Goal: Task Accomplishment & Management: Manage account settings

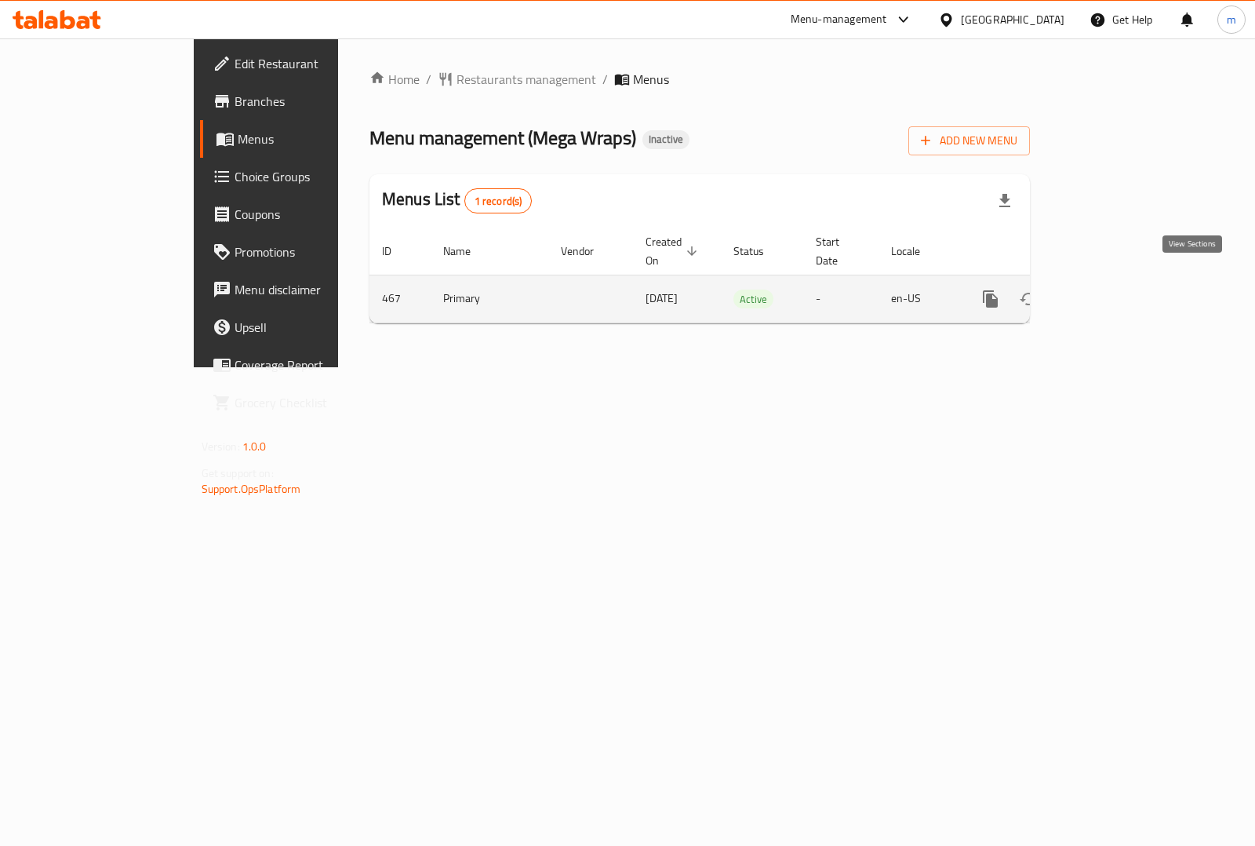
click at [1113, 290] on icon "enhanced table" at bounding box center [1103, 299] width 19 height 19
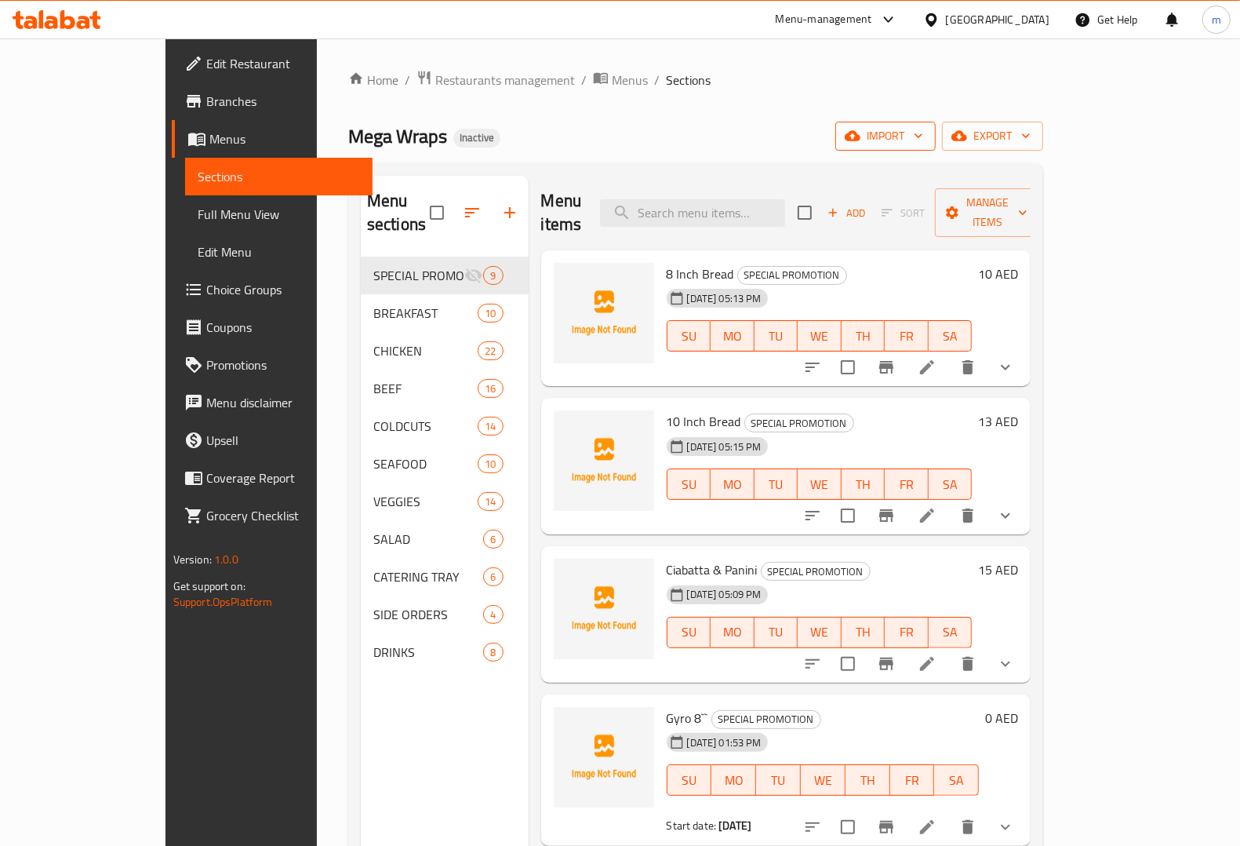
click at [923, 142] on span "import" at bounding box center [885, 136] width 75 height 20
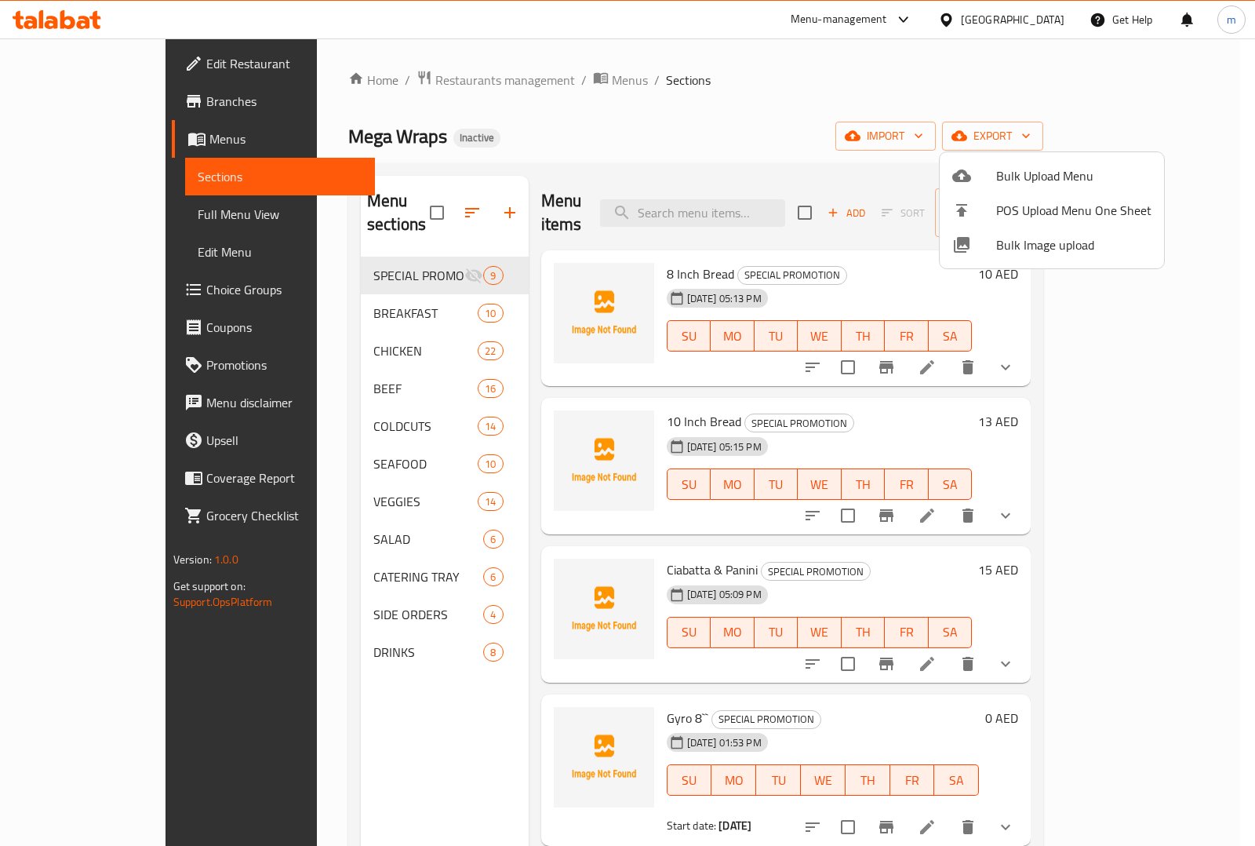
click at [1138, 137] on div at bounding box center [627, 423] width 1255 height 846
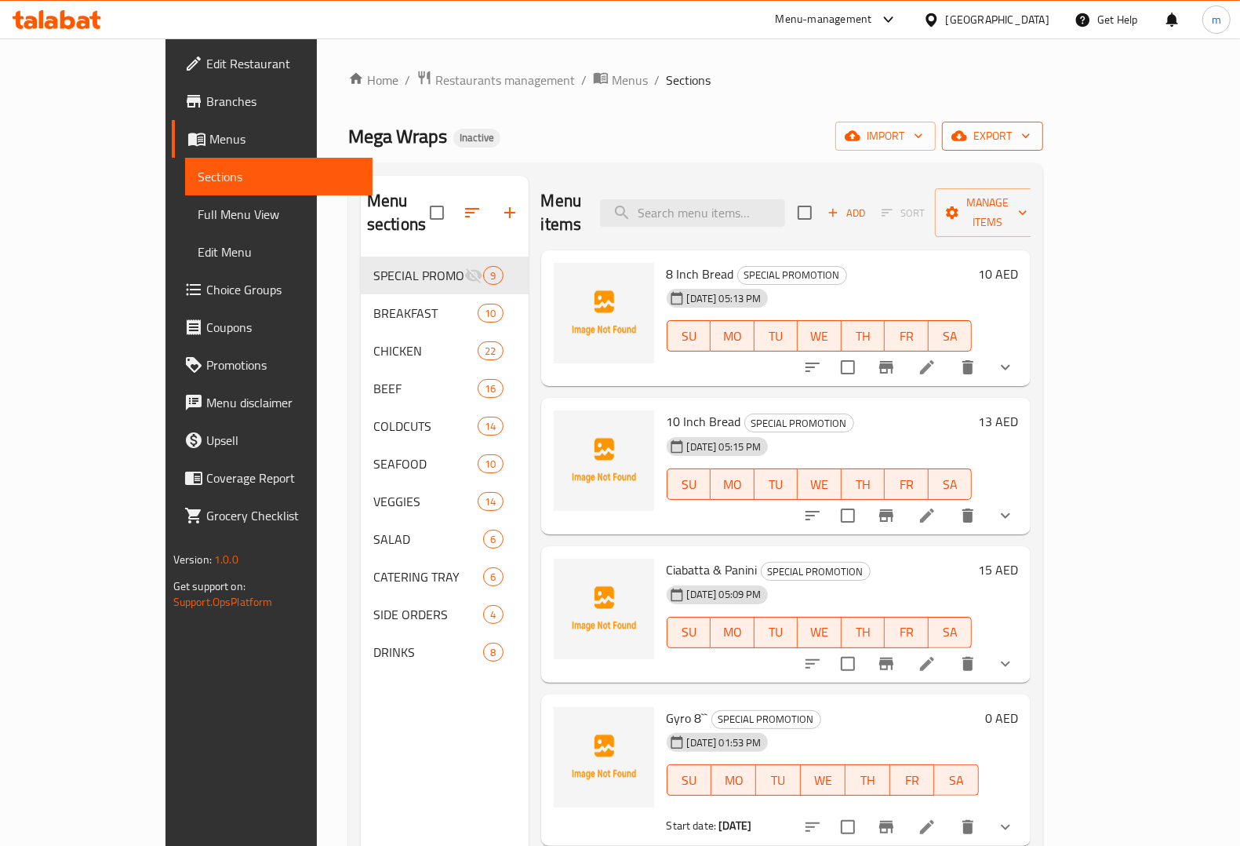
click at [1031, 144] on span "export" at bounding box center [993, 136] width 76 height 20
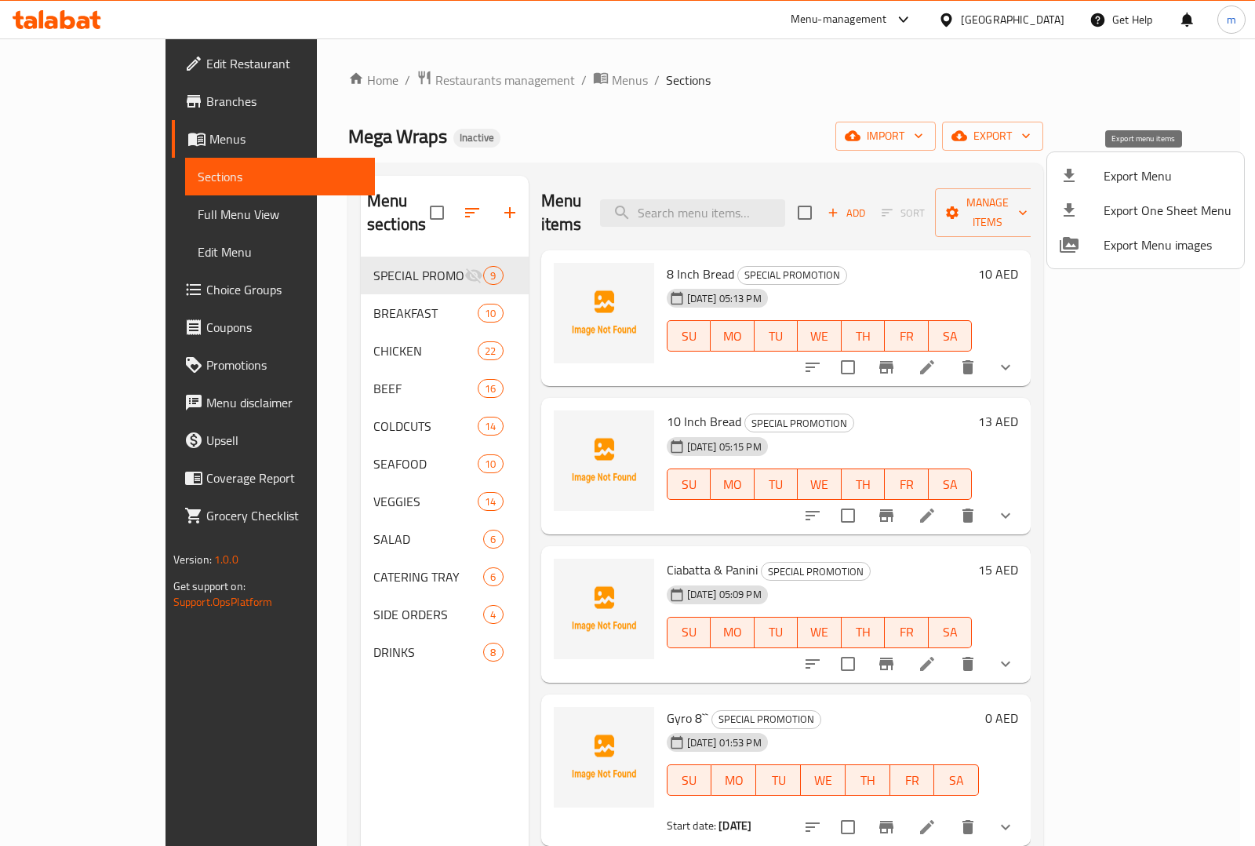
click at [1124, 173] on span "Export Menu" at bounding box center [1168, 175] width 128 height 19
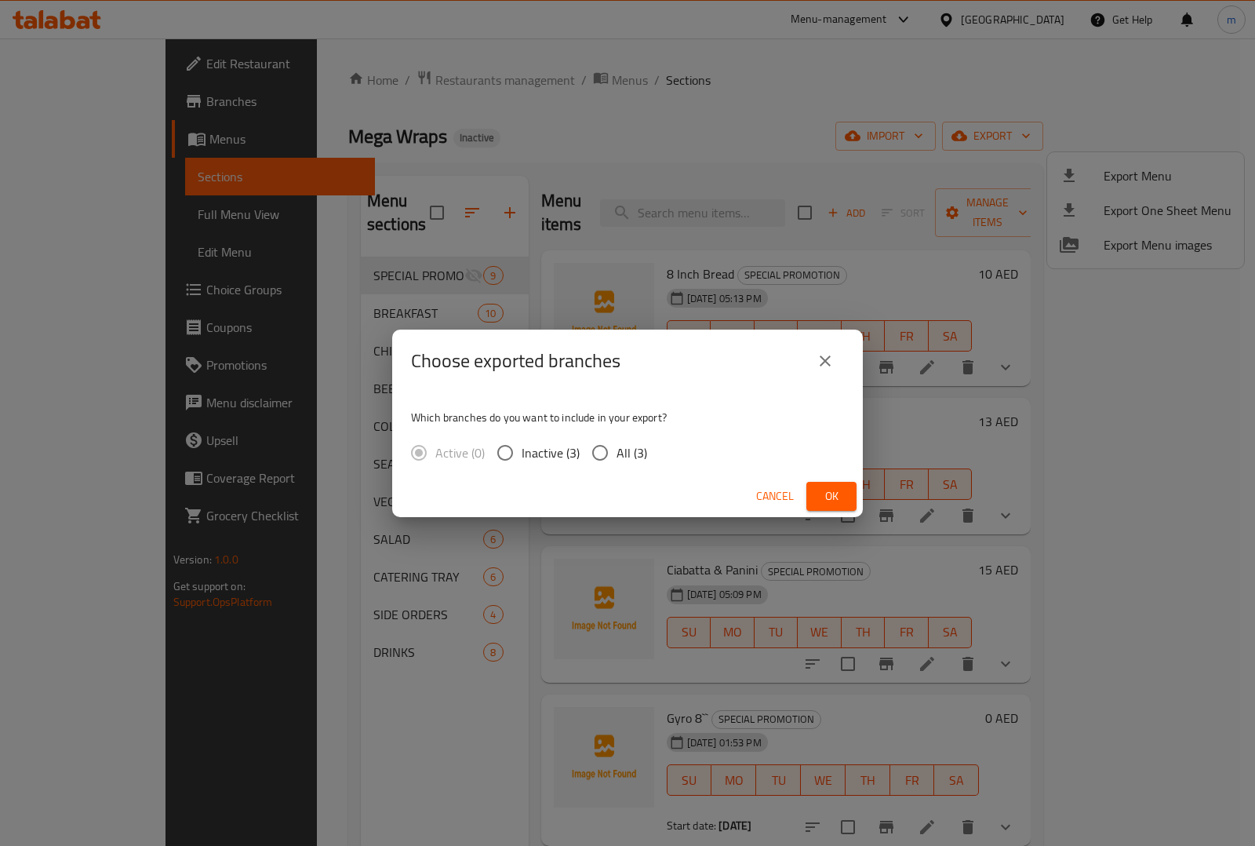
click at [641, 448] on span "All (3)" at bounding box center [632, 452] width 31 height 19
click at [617, 448] on input "All (3)" at bounding box center [600, 452] width 33 height 33
radio input "true"
click at [836, 491] on span "Ok" at bounding box center [831, 496] width 25 height 20
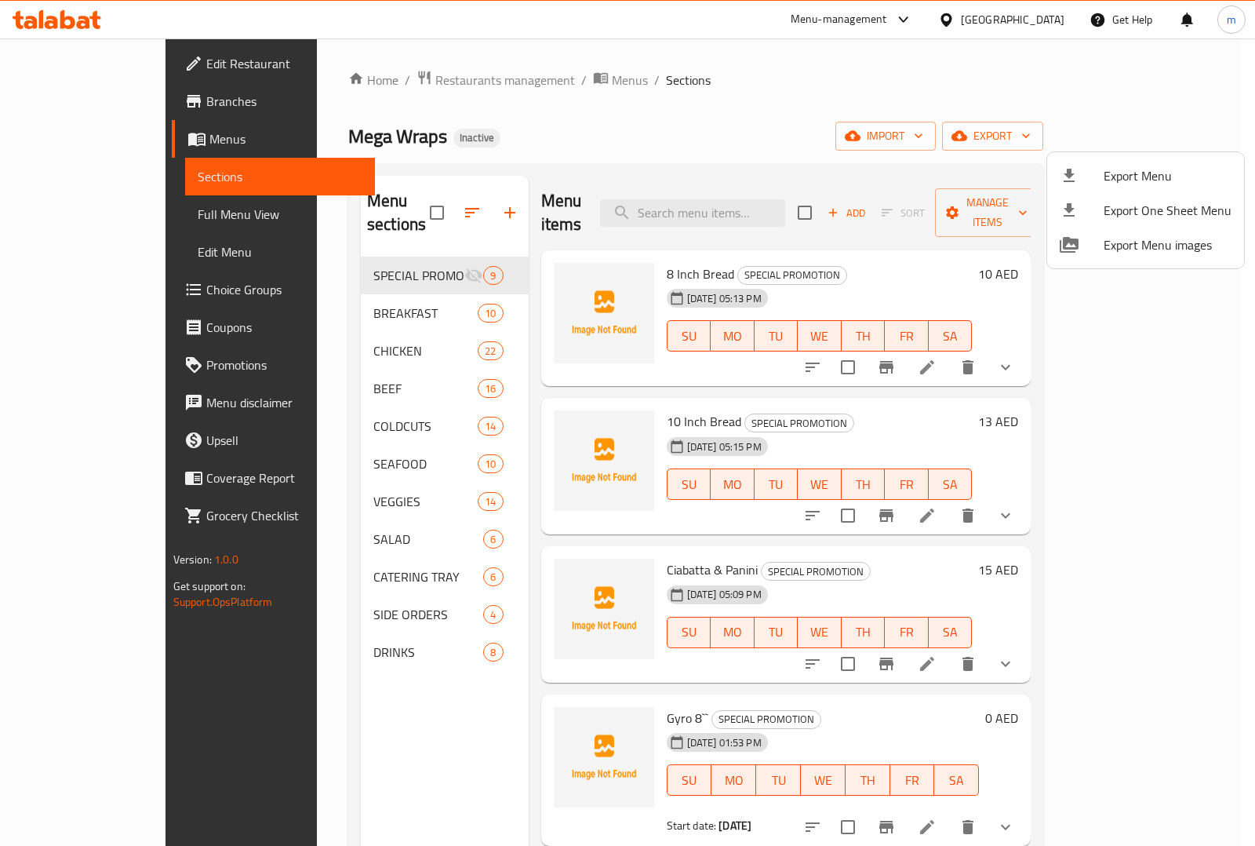
click at [71, 96] on div at bounding box center [627, 423] width 1255 height 846
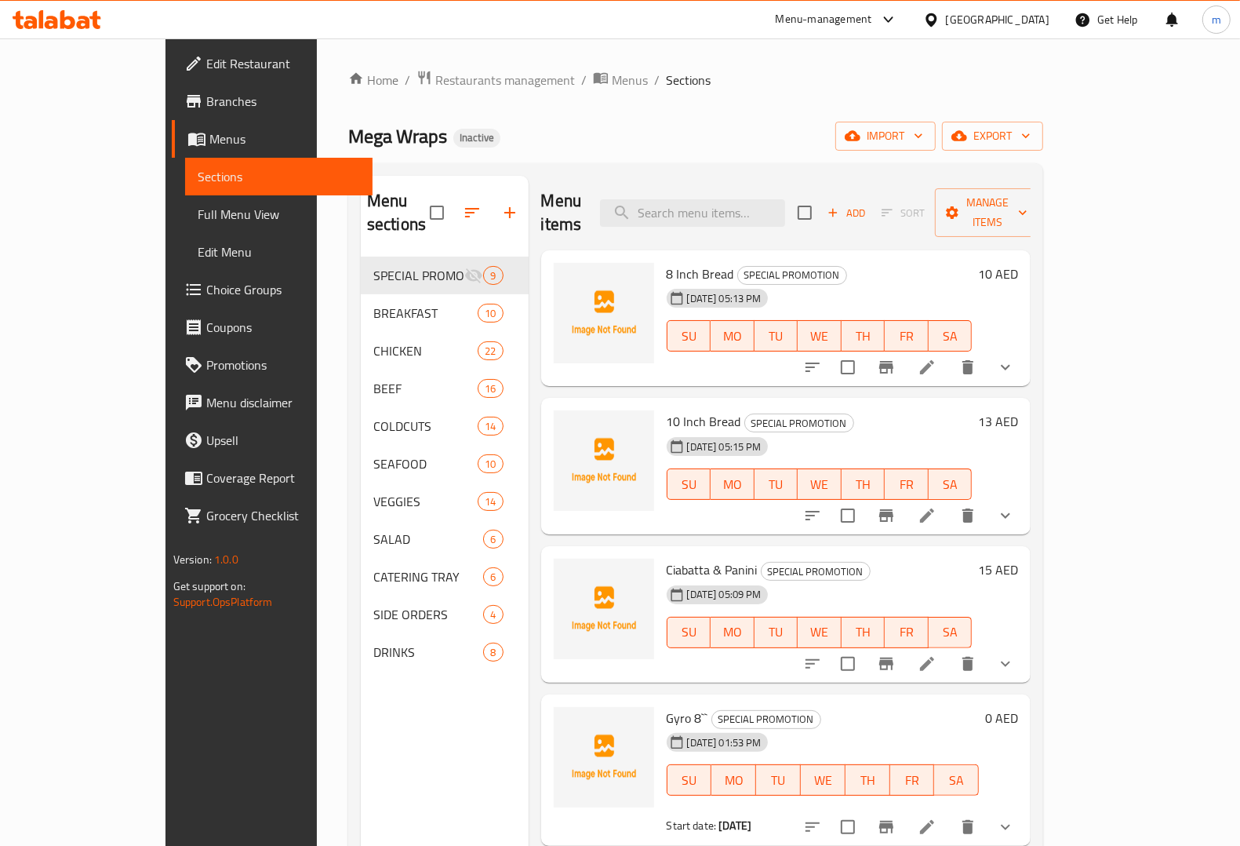
click at [206, 96] on span "Branches" at bounding box center [283, 101] width 154 height 19
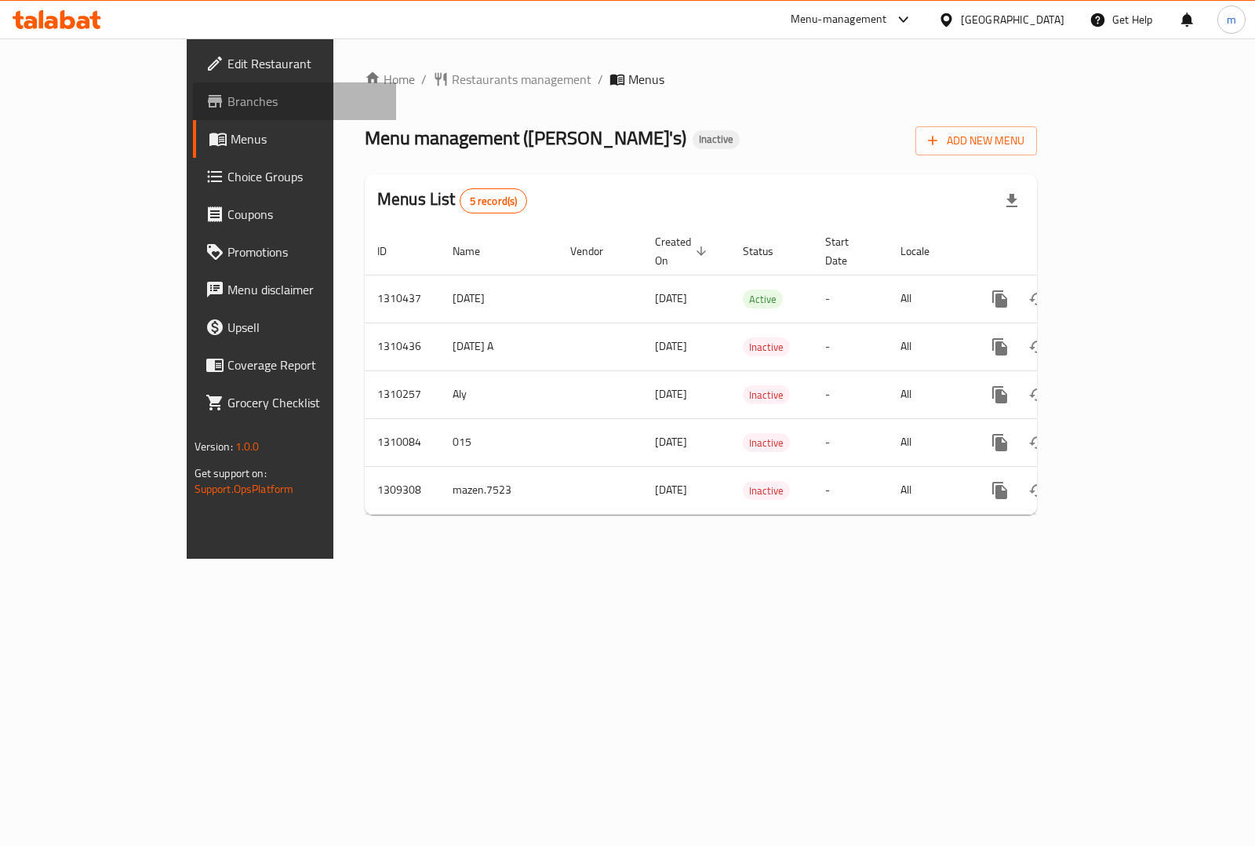
click at [228, 110] on span "Branches" at bounding box center [306, 101] width 156 height 19
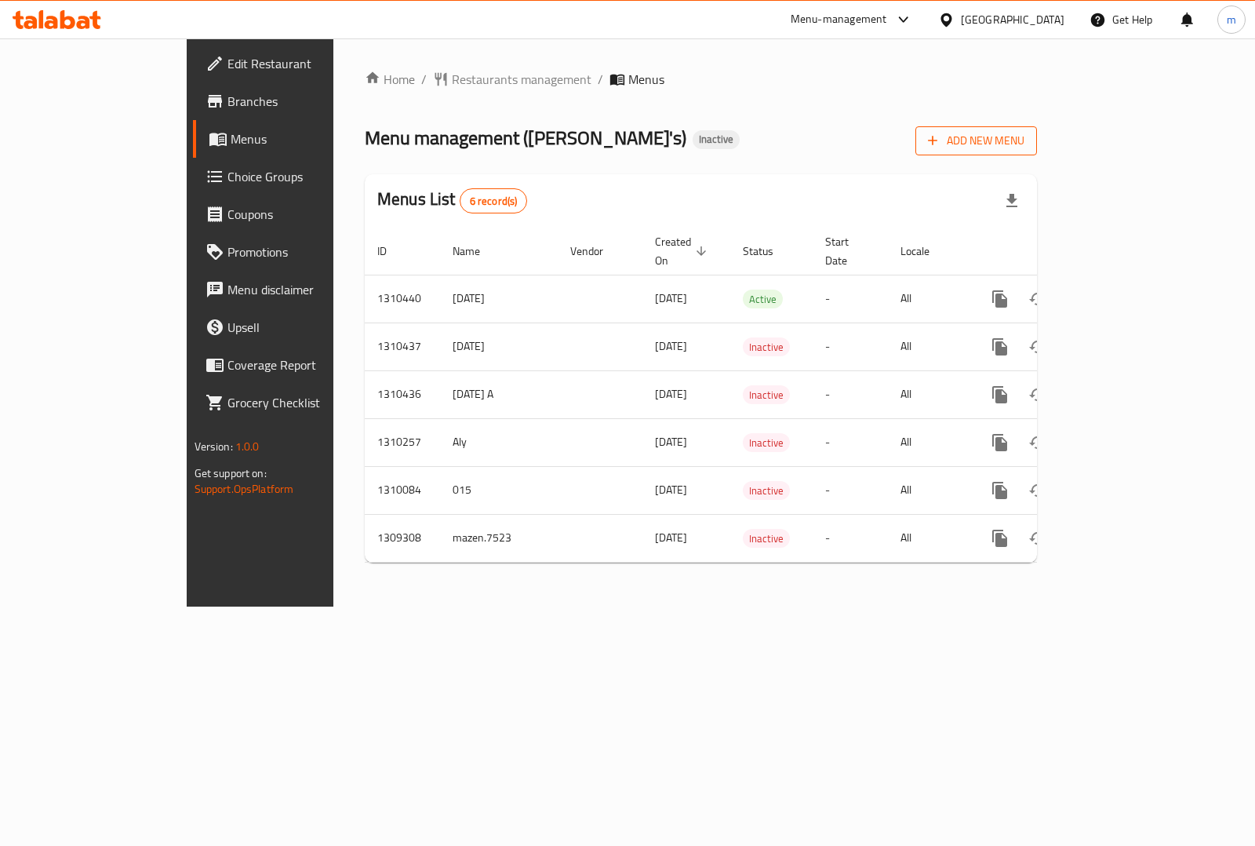
click at [1025, 140] on span "Add New Menu" at bounding box center [976, 141] width 97 height 20
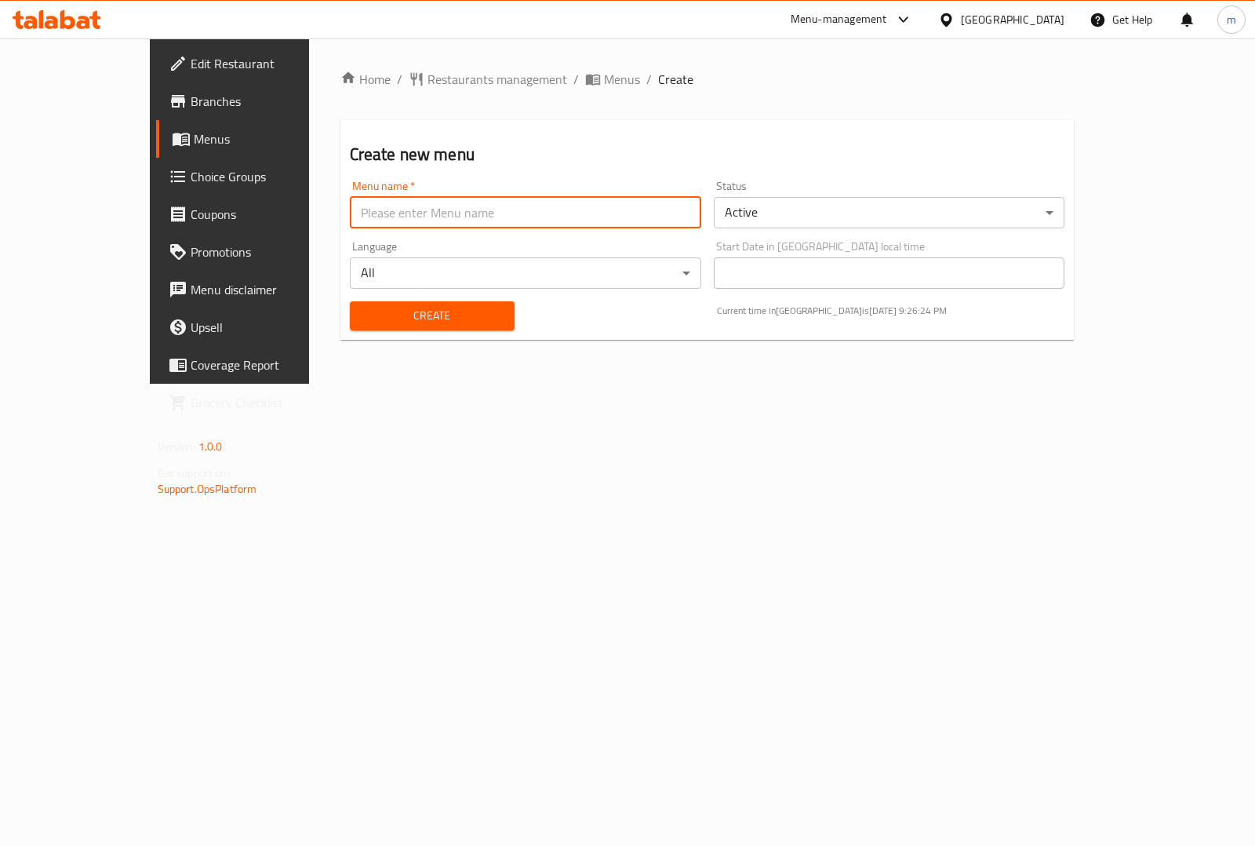
click at [587, 214] on input "text" at bounding box center [525, 212] width 351 height 31
click at [805, 206] on body "​ Menu-management [GEOGRAPHIC_DATA] Get Help m Edit Restaurant Branches Menus C…" at bounding box center [627, 441] width 1255 height 807
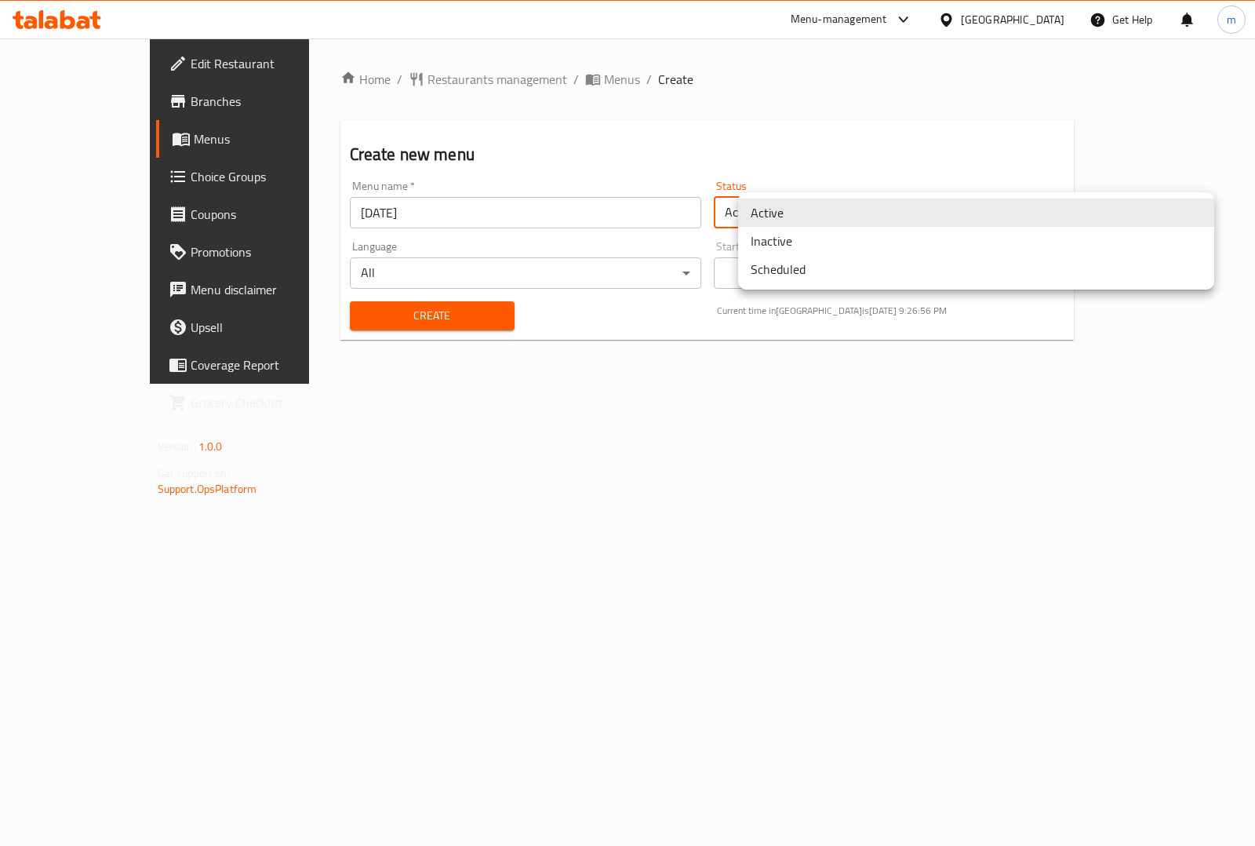
click at [818, 217] on li "Active" at bounding box center [976, 212] width 476 height 28
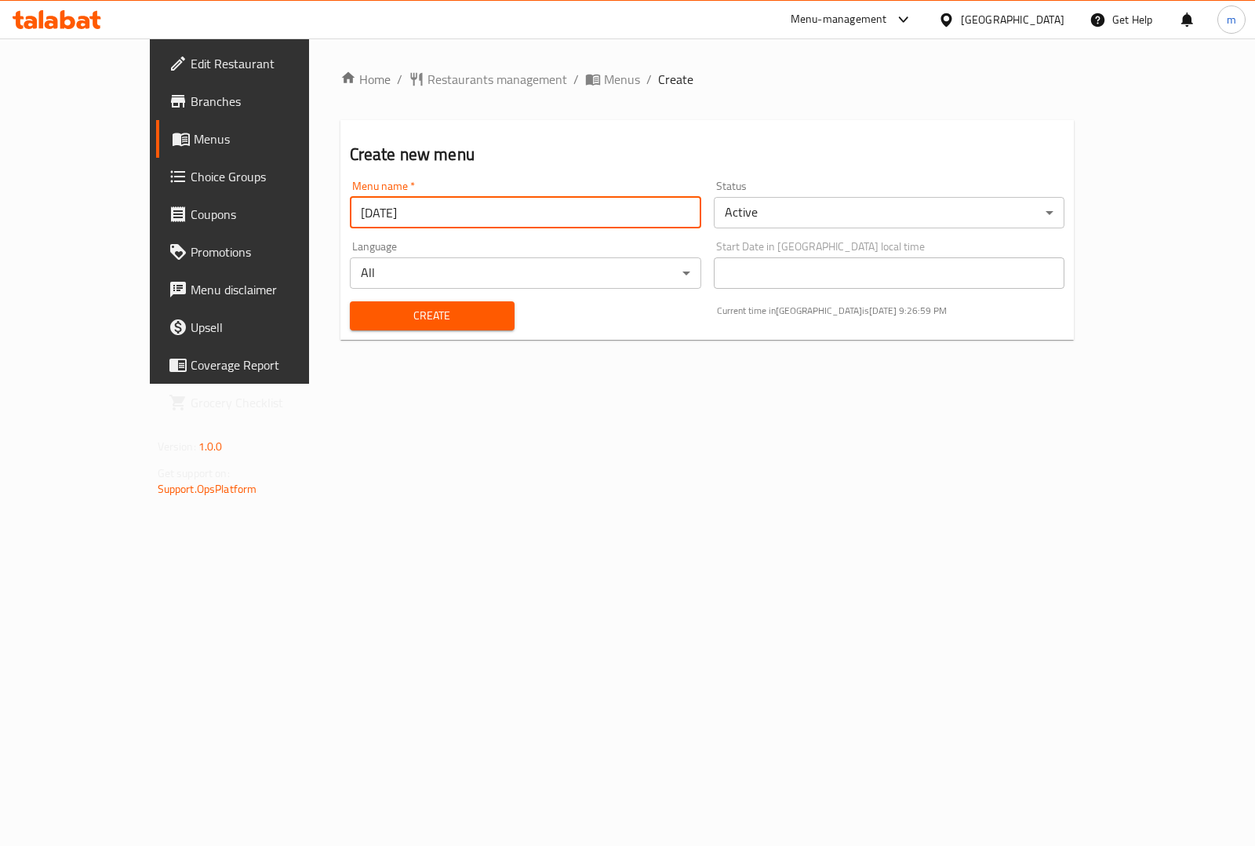
click at [406, 209] on input "[DATE]" at bounding box center [525, 212] width 351 height 31
type input "[DATE] [PERSON_NAME]"
click at [438, 315] on span "Create" at bounding box center [432, 316] width 140 height 20
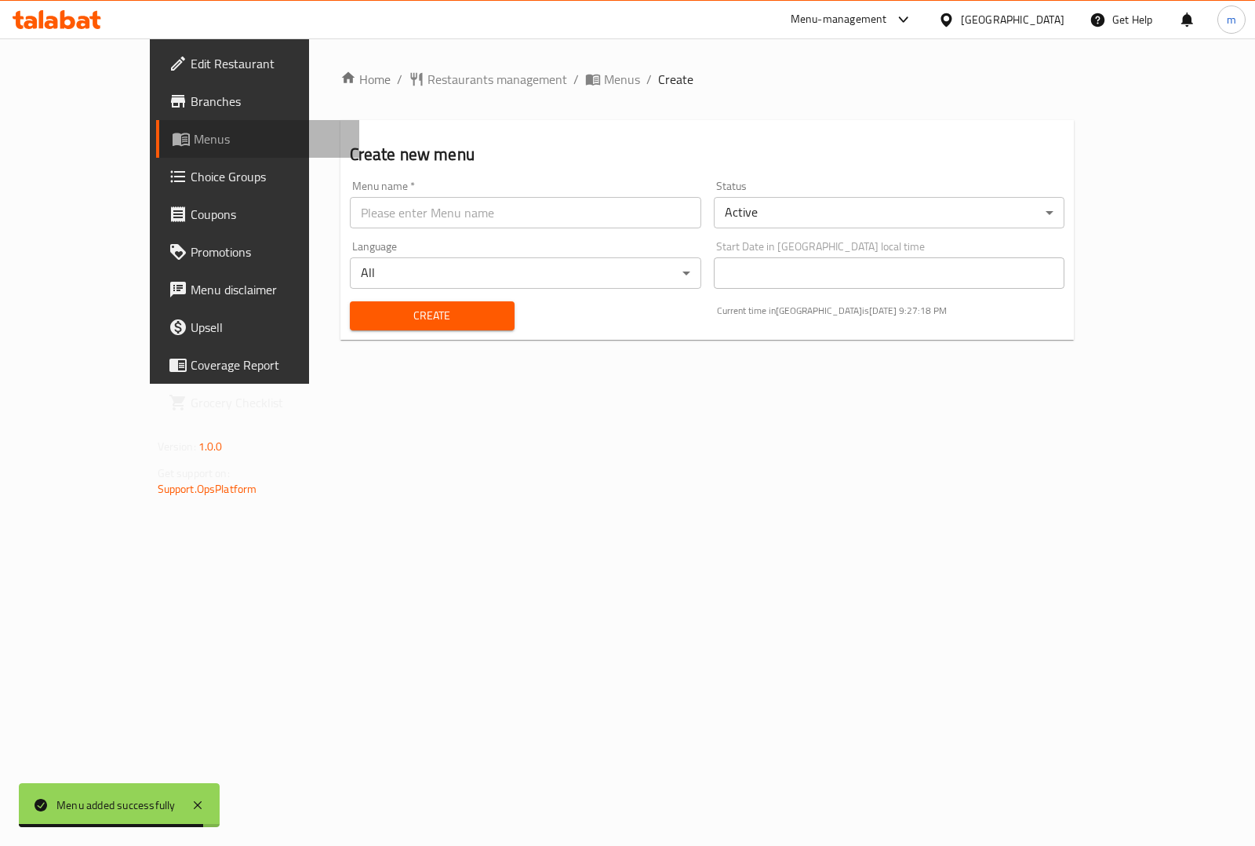
click at [194, 147] on span "Menus" at bounding box center [270, 138] width 153 height 19
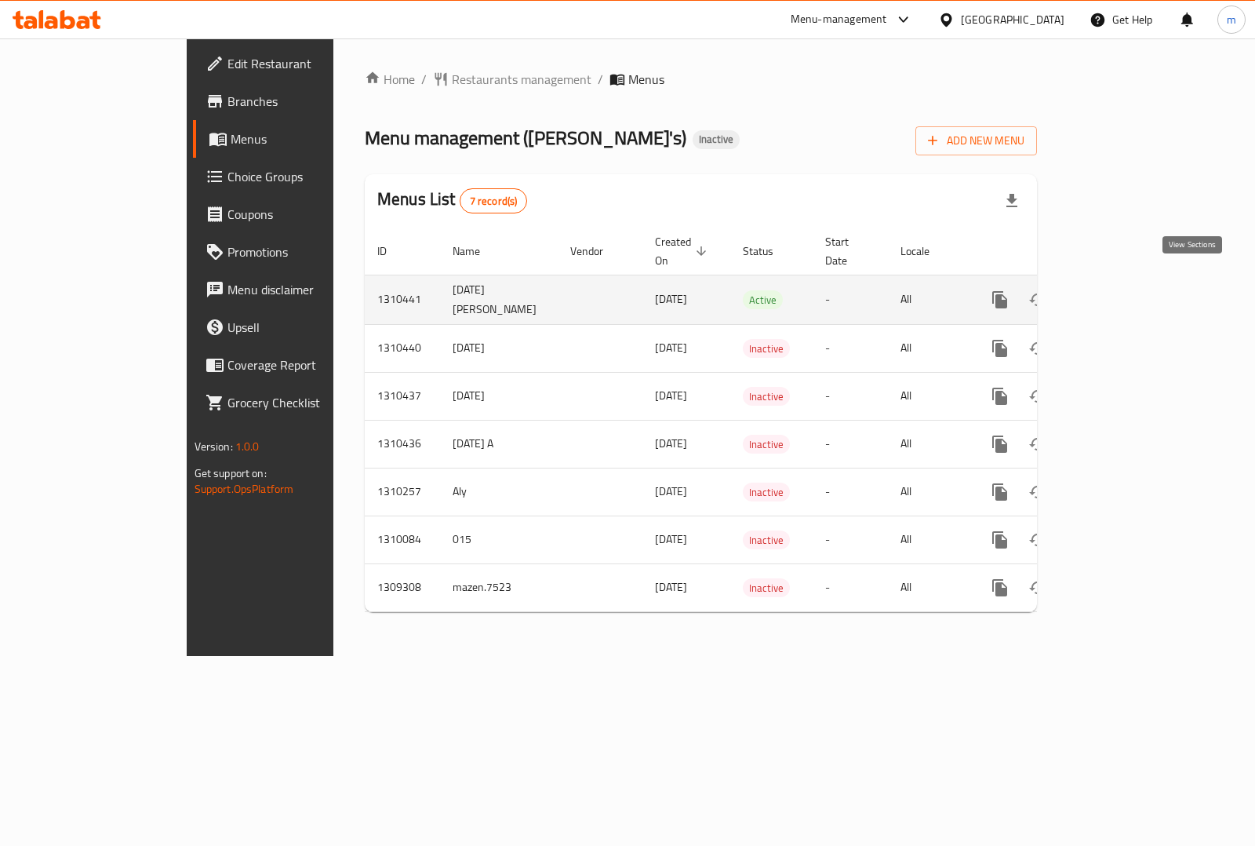
click at [1123, 290] on icon "enhanced table" at bounding box center [1113, 299] width 19 height 19
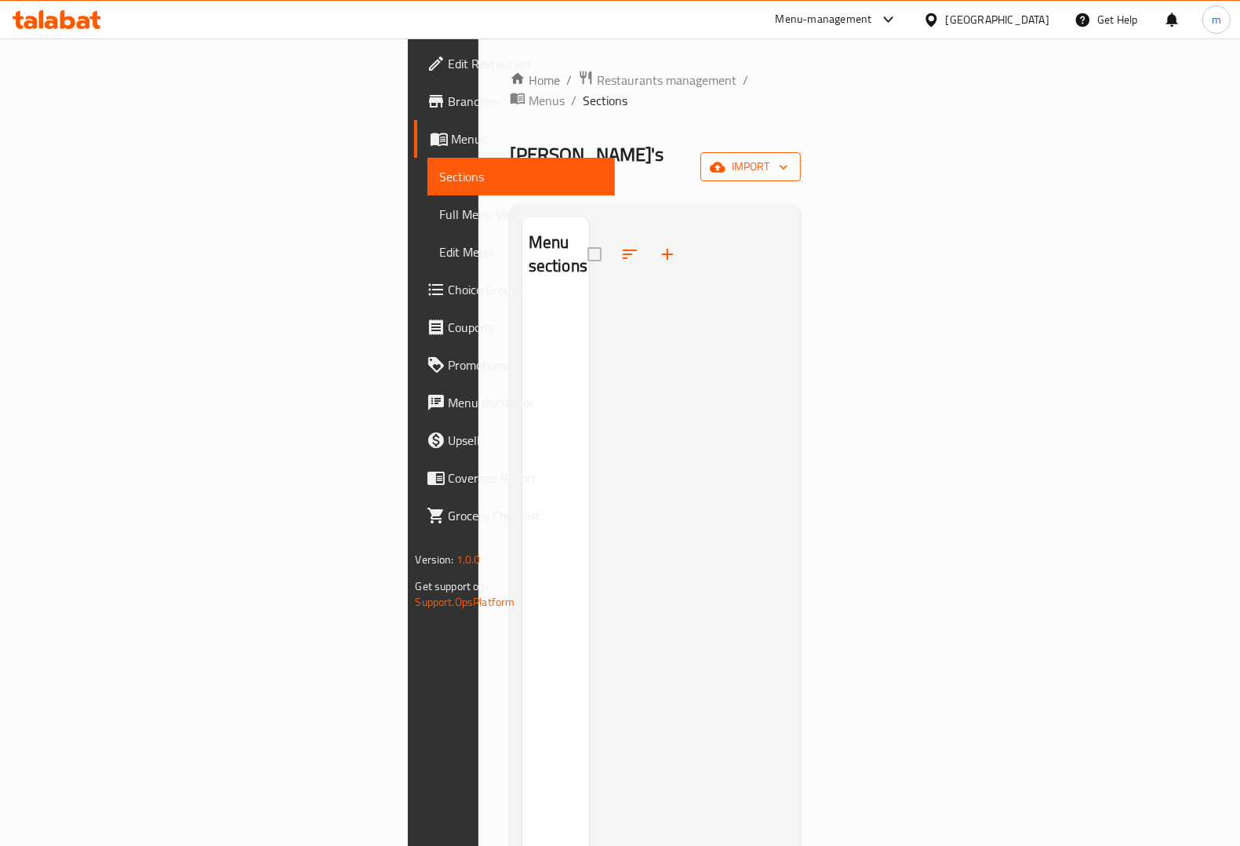
click at [801, 152] on button "import" at bounding box center [751, 166] width 100 height 29
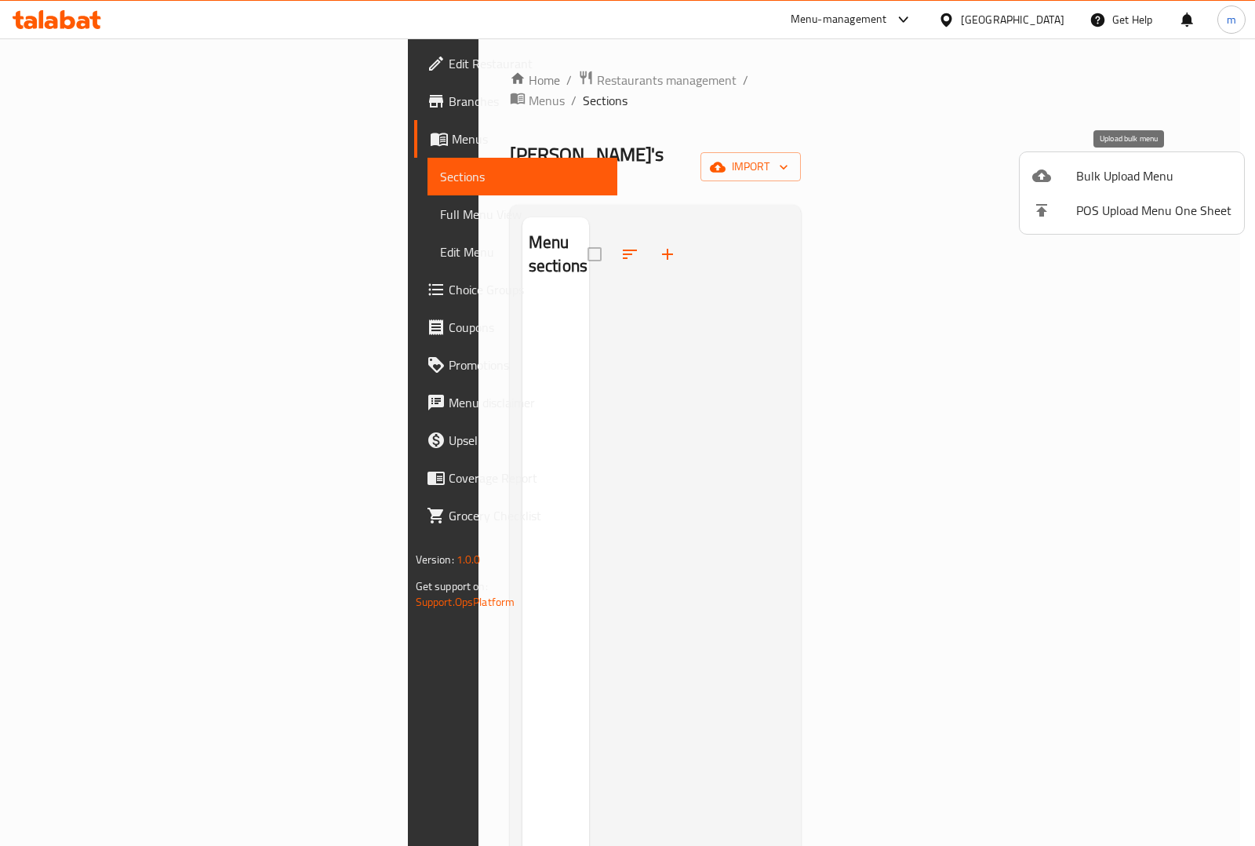
click at [1131, 182] on span "Bulk Upload Menu" at bounding box center [1153, 175] width 155 height 19
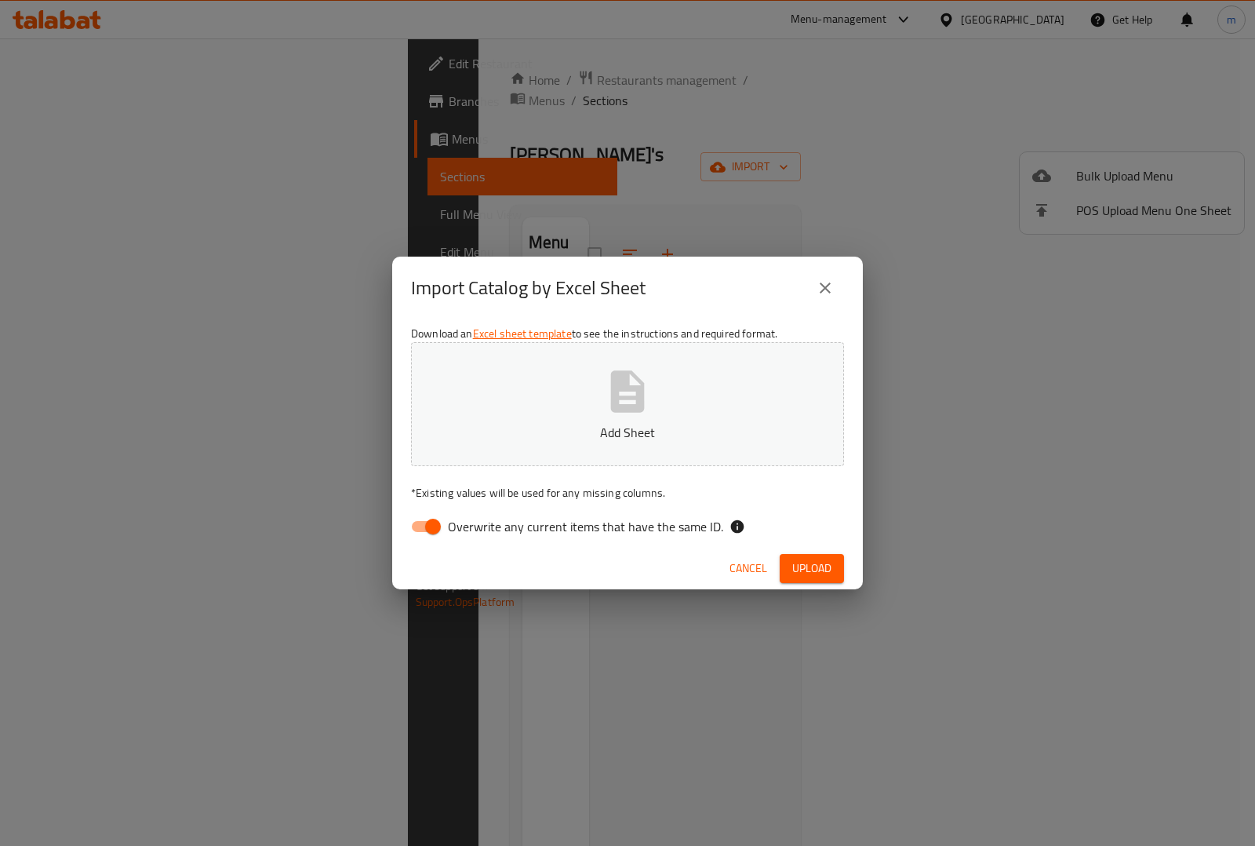
click at [430, 520] on input "Overwrite any current items that have the same ID." at bounding box center [432, 527] width 89 height 30
checkbox input "false"
click at [828, 563] on span "Upload" at bounding box center [811, 569] width 39 height 20
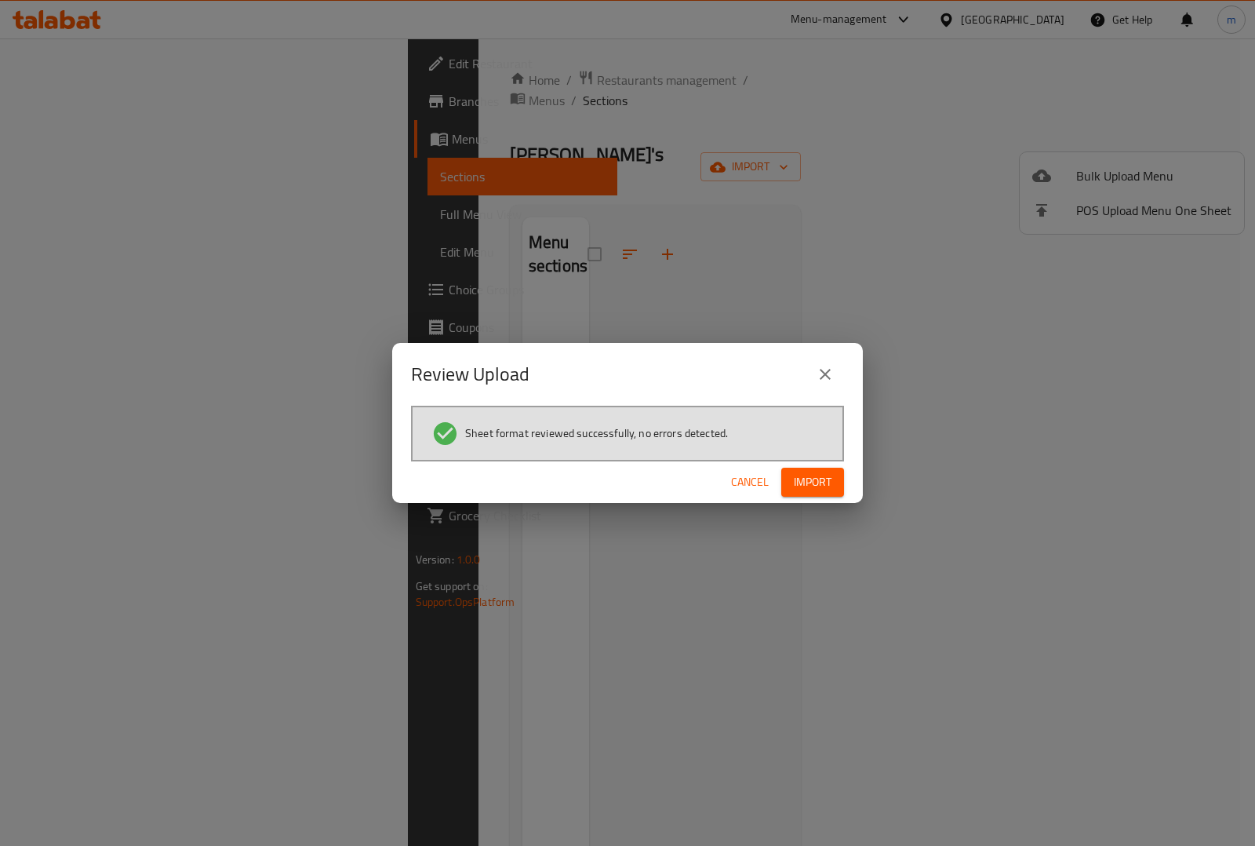
click at [805, 485] on span "Import" at bounding box center [813, 482] width 38 height 20
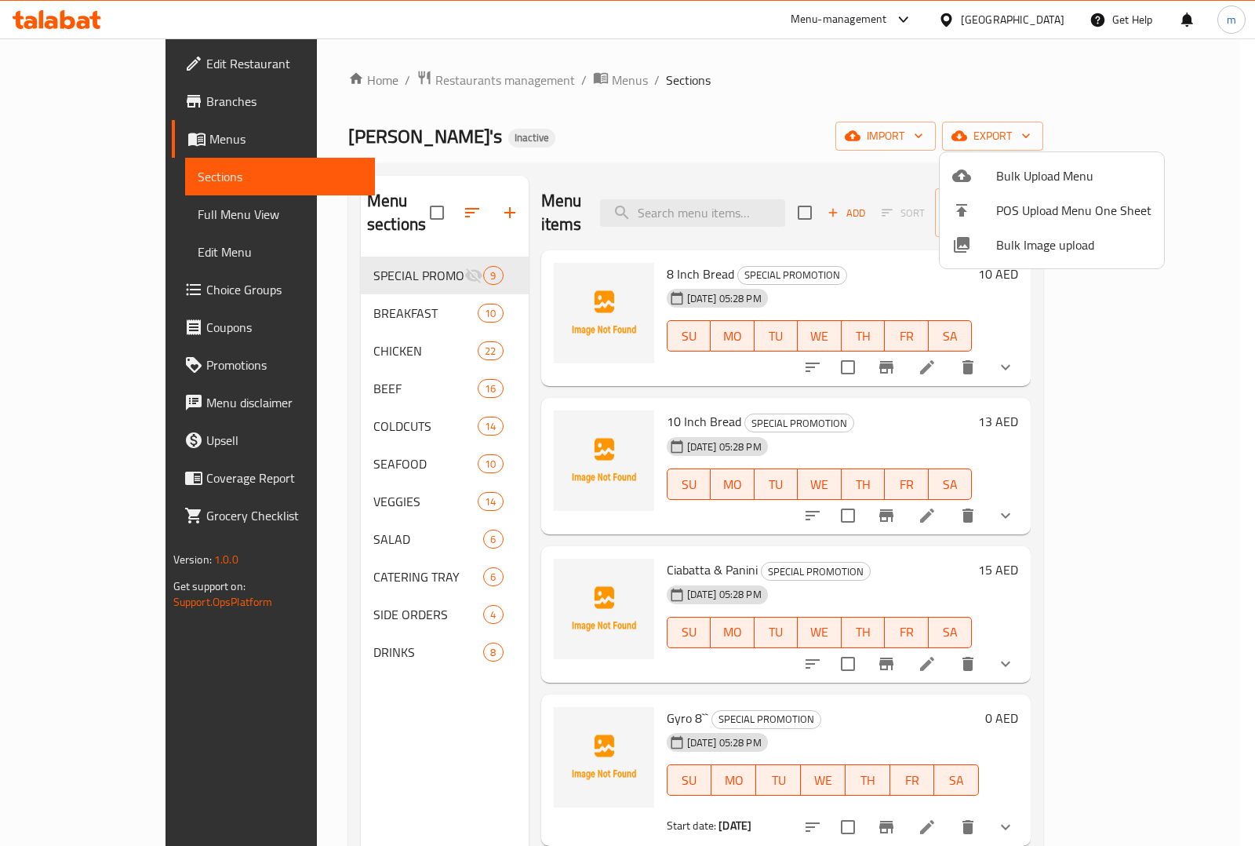
click at [158, 221] on div at bounding box center [627, 423] width 1255 height 846
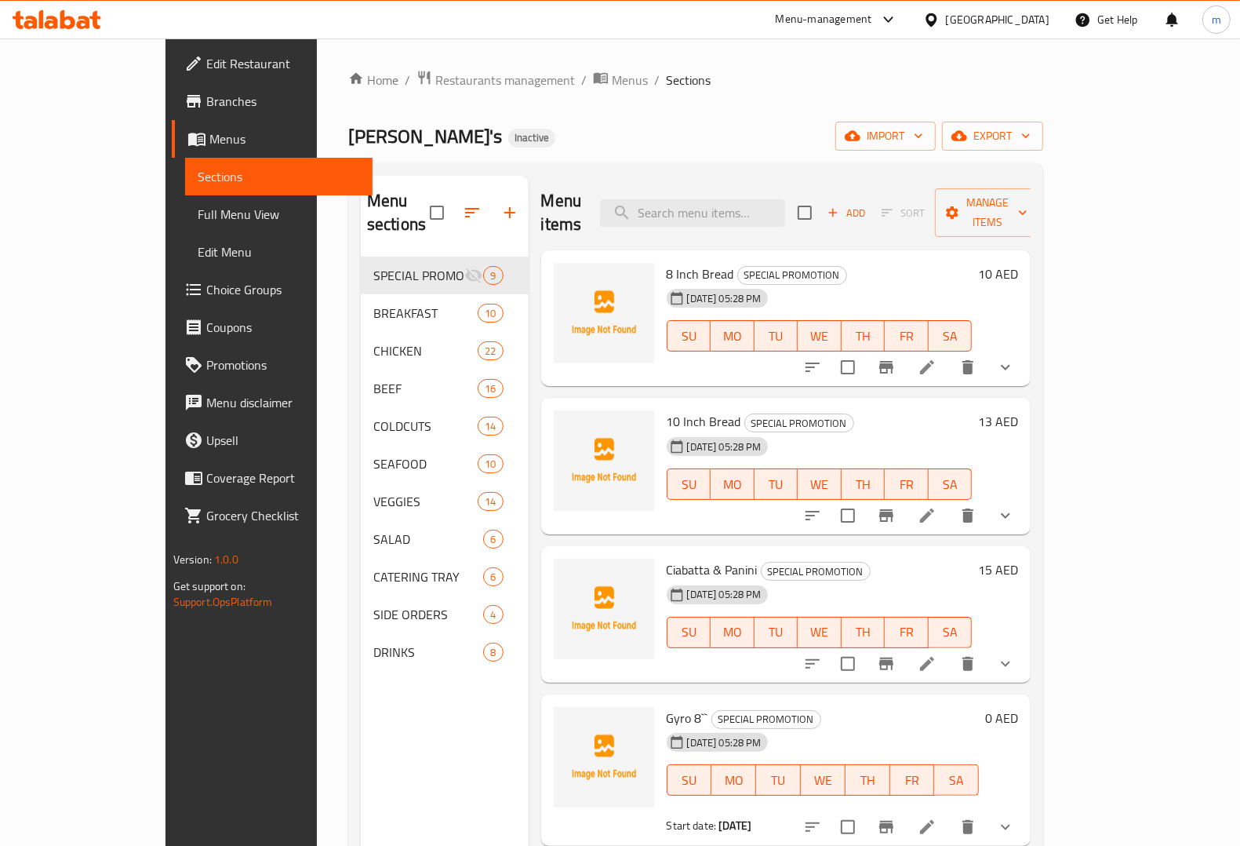
click at [198, 213] on span "Full Menu View" at bounding box center [279, 214] width 162 height 19
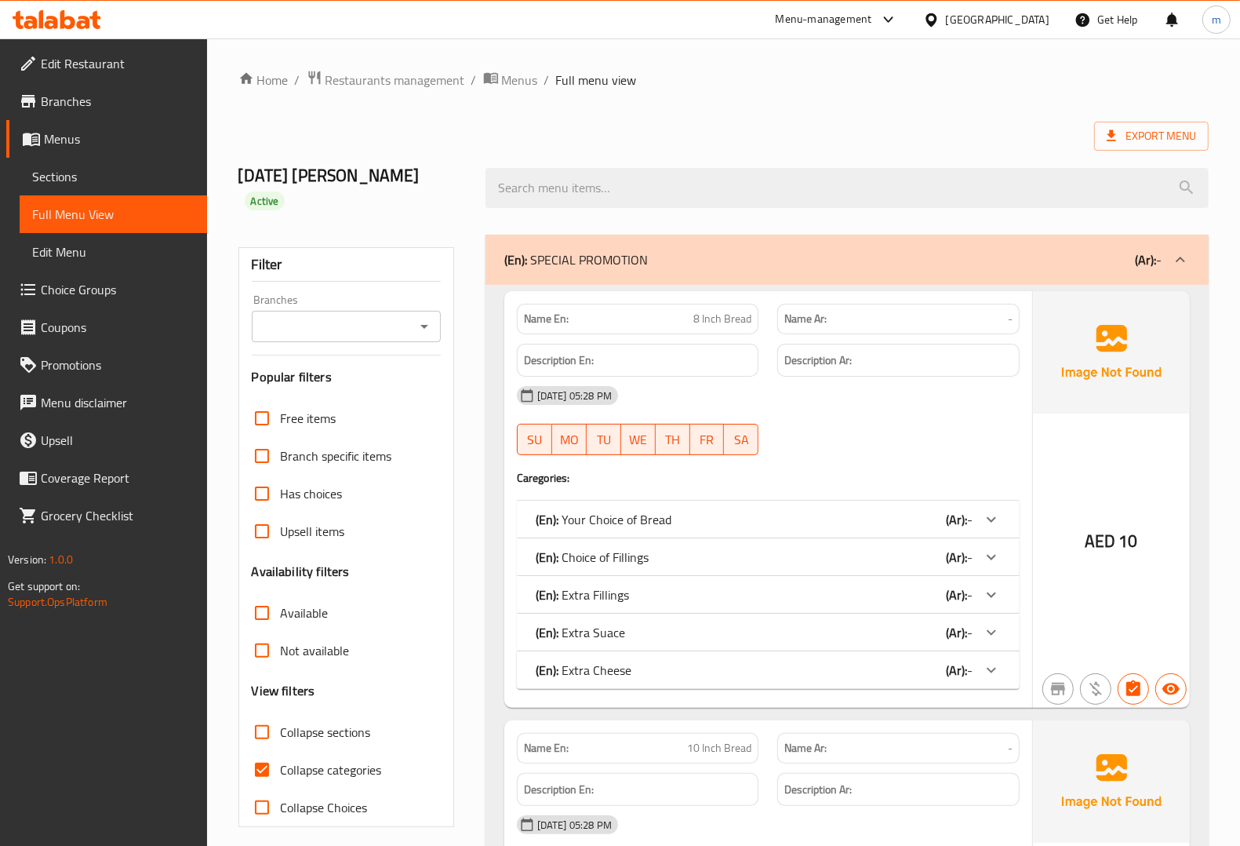
click at [265, 766] on input "Collapse categories" at bounding box center [262, 770] width 38 height 38
click at [260, 781] on input "Collapse categories" at bounding box center [262, 770] width 38 height 38
click at [260, 770] on input "Collapse categories" at bounding box center [262, 770] width 38 height 38
click at [268, 770] on input "Collapse categories" at bounding box center [262, 770] width 38 height 38
click at [265, 771] on input "Collapse categories" at bounding box center [262, 770] width 38 height 38
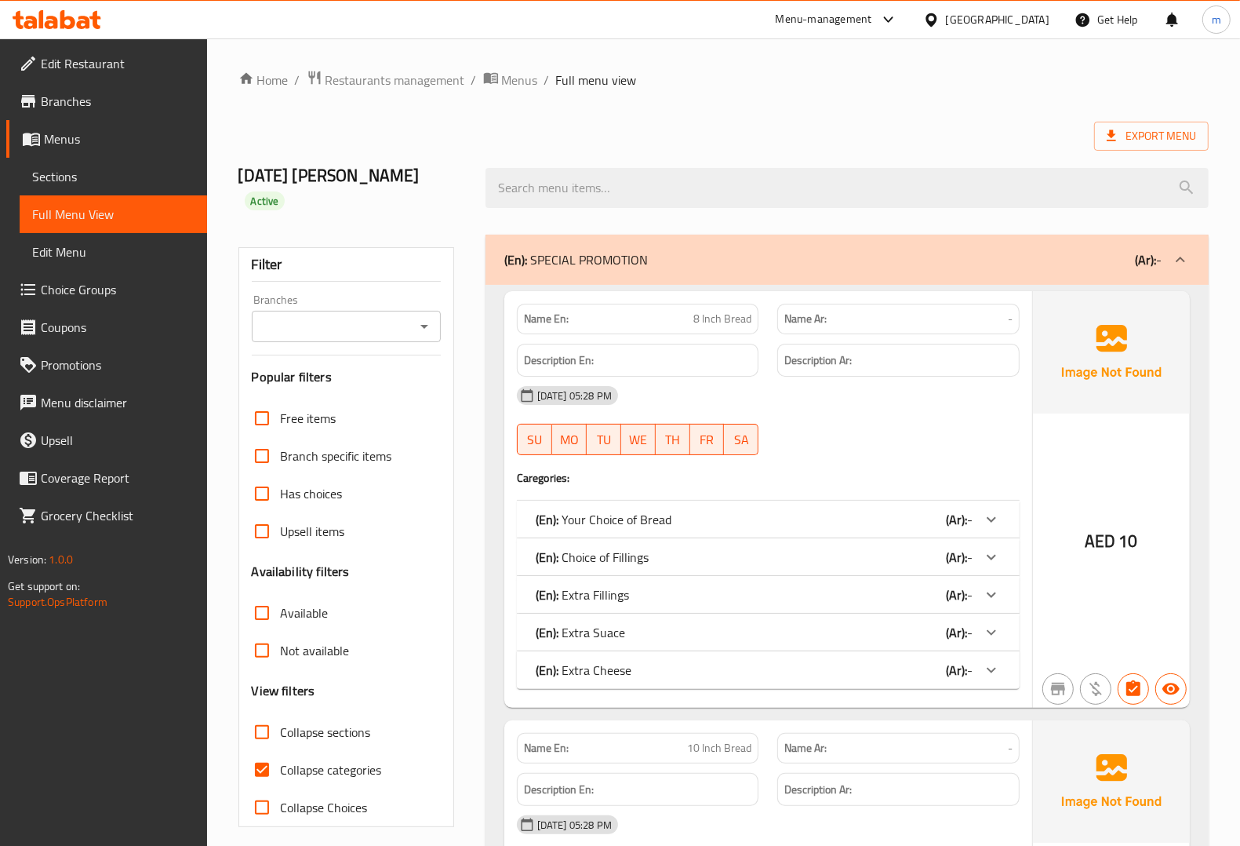
click at [265, 770] on input "Collapse categories" at bounding box center [262, 770] width 38 height 38
checkbox input "true"
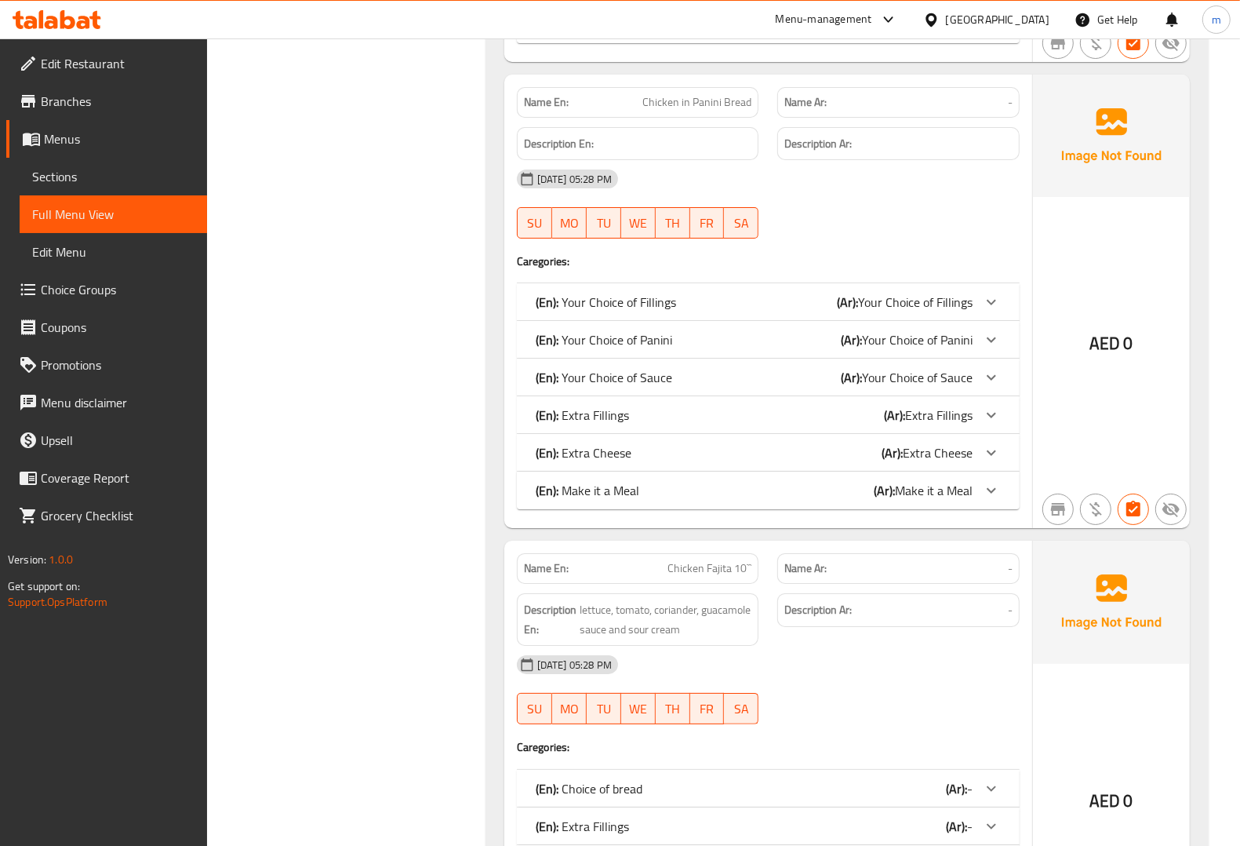
scroll to position [9905, 0]
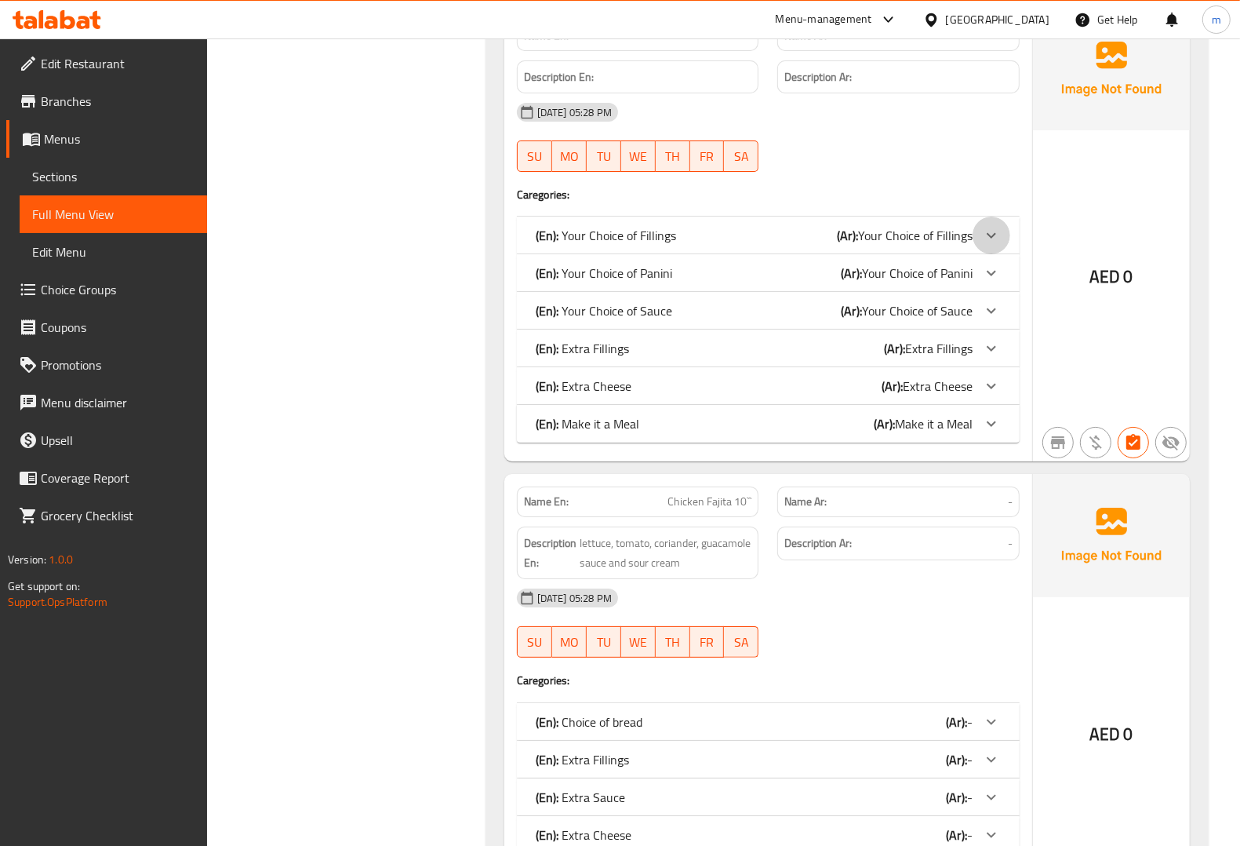
click at [989, 245] on icon at bounding box center [991, 235] width 19 height 19
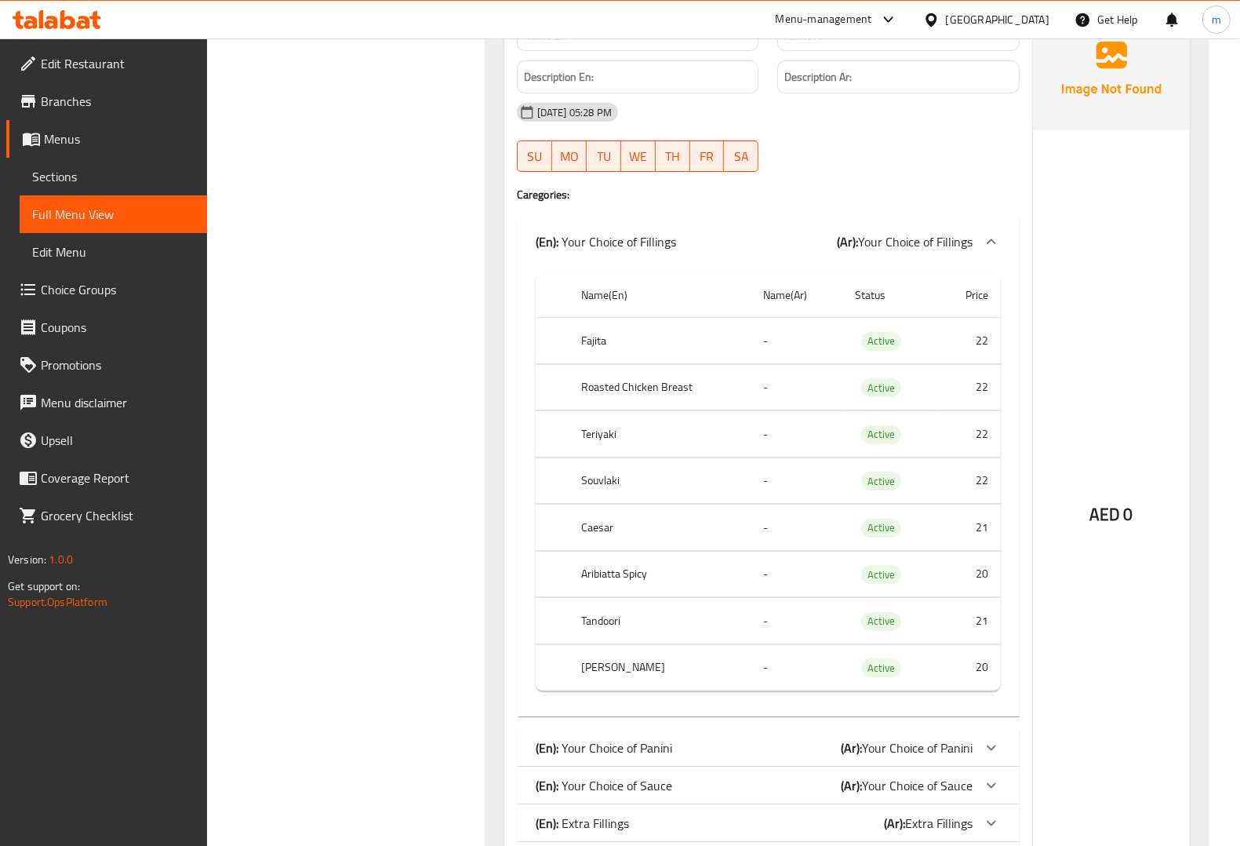
click at [989, 251] on icon at bounding box center [991, 241] width 19 height 19
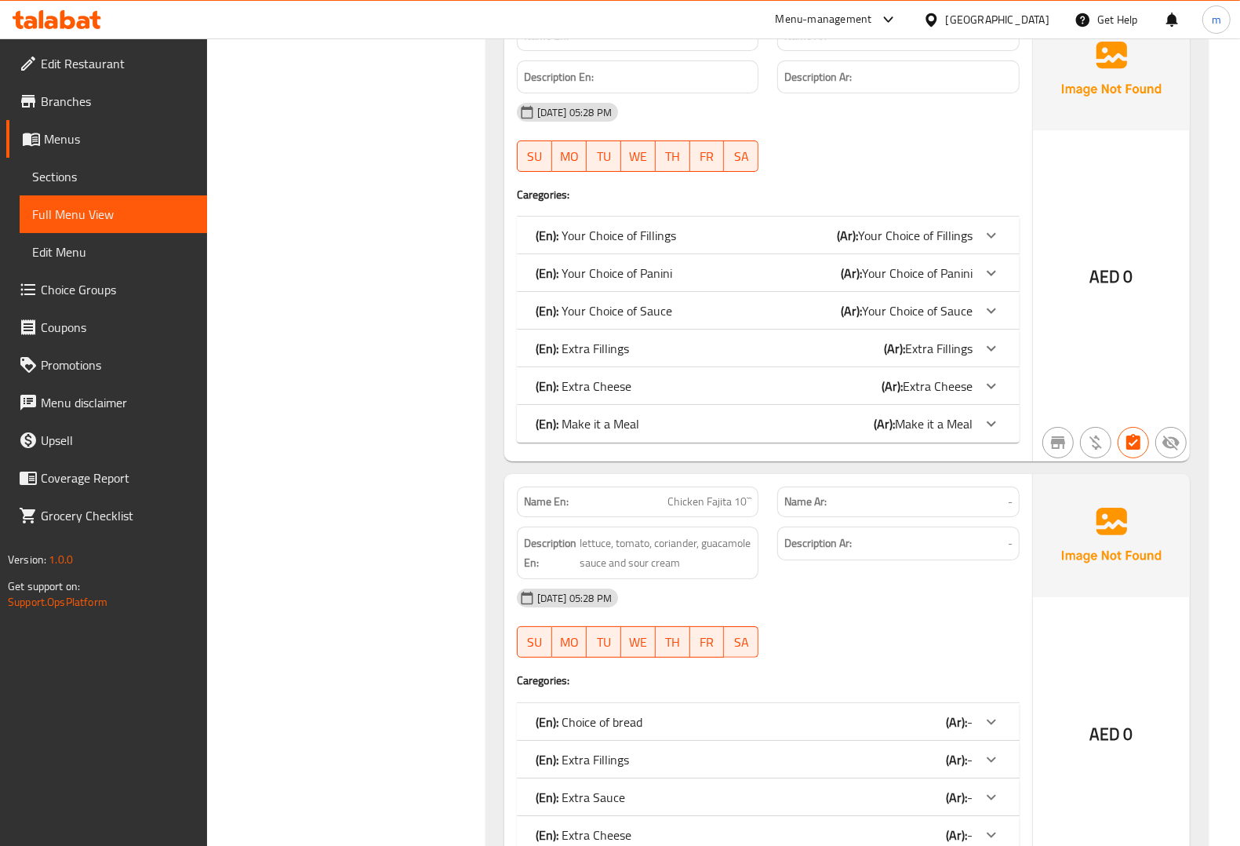
click at [989, 245] on icon at bounding box center [991, 235] width 19 height 19
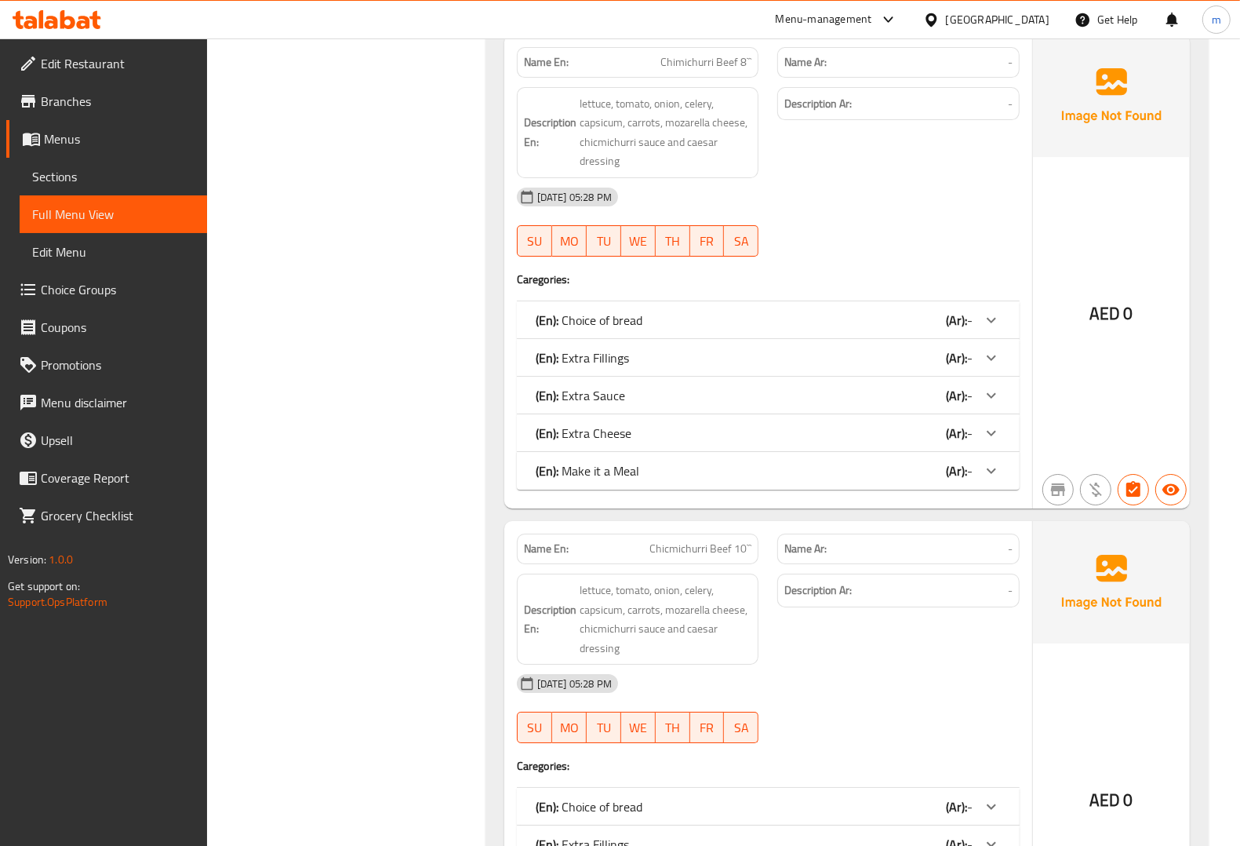
scroll to position [19614, 0]
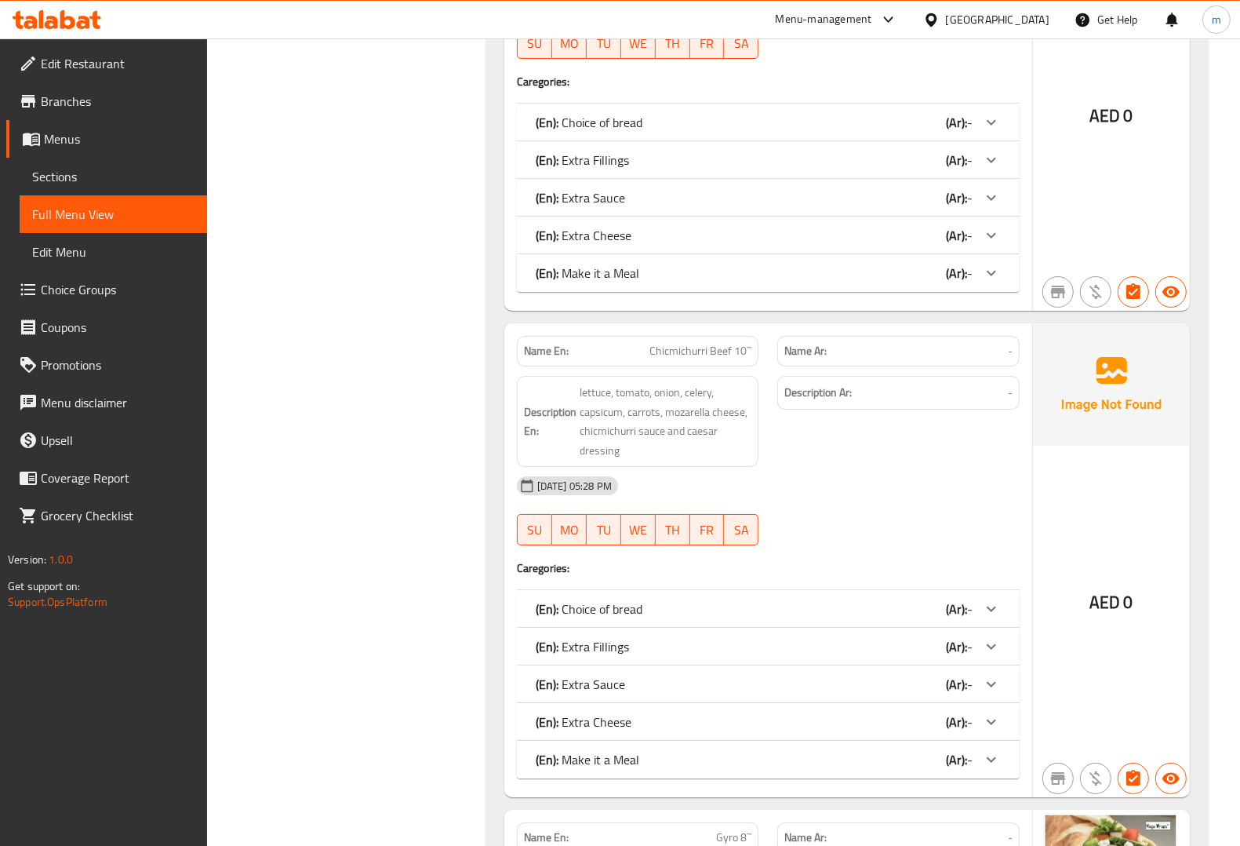
click at [994, 618] on icon at bounding box center [991, 608] width 19 height 19
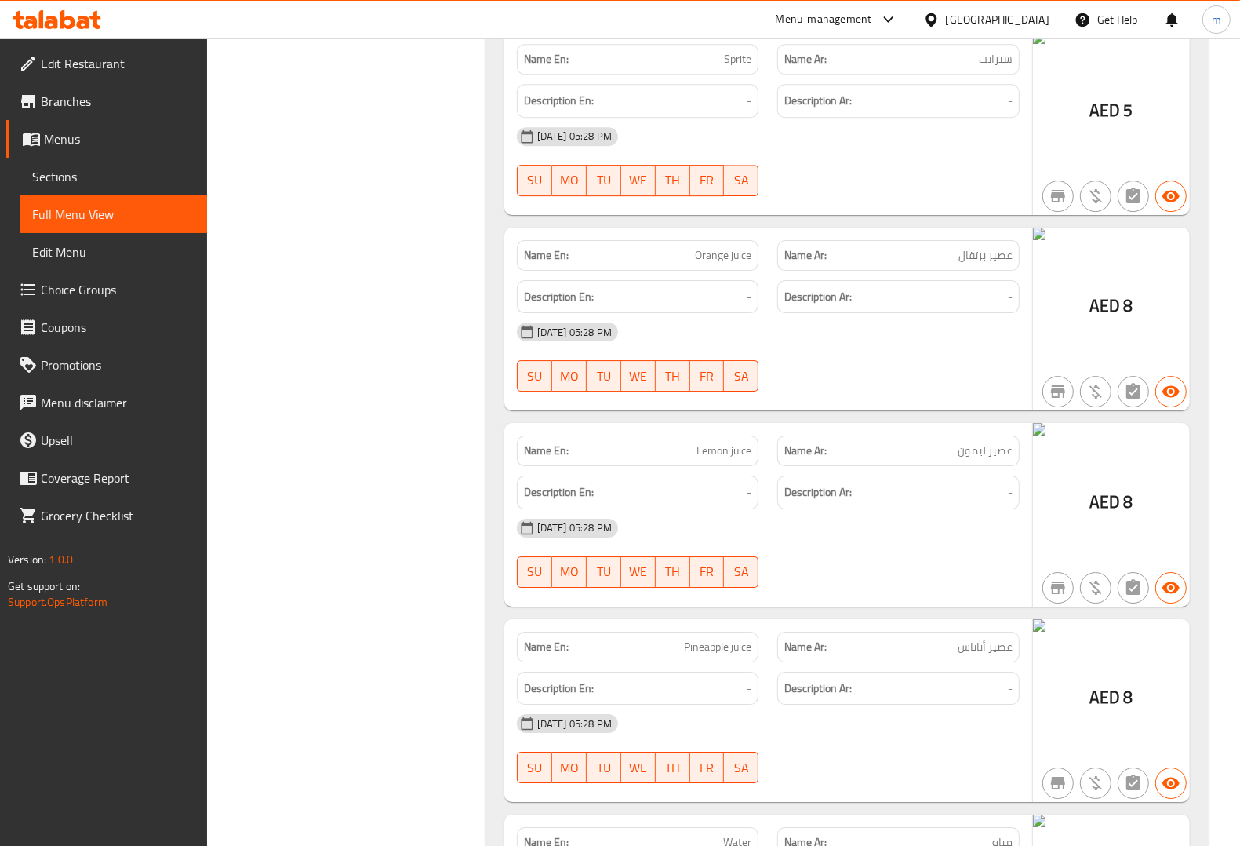
scroll to position [48490, 0]
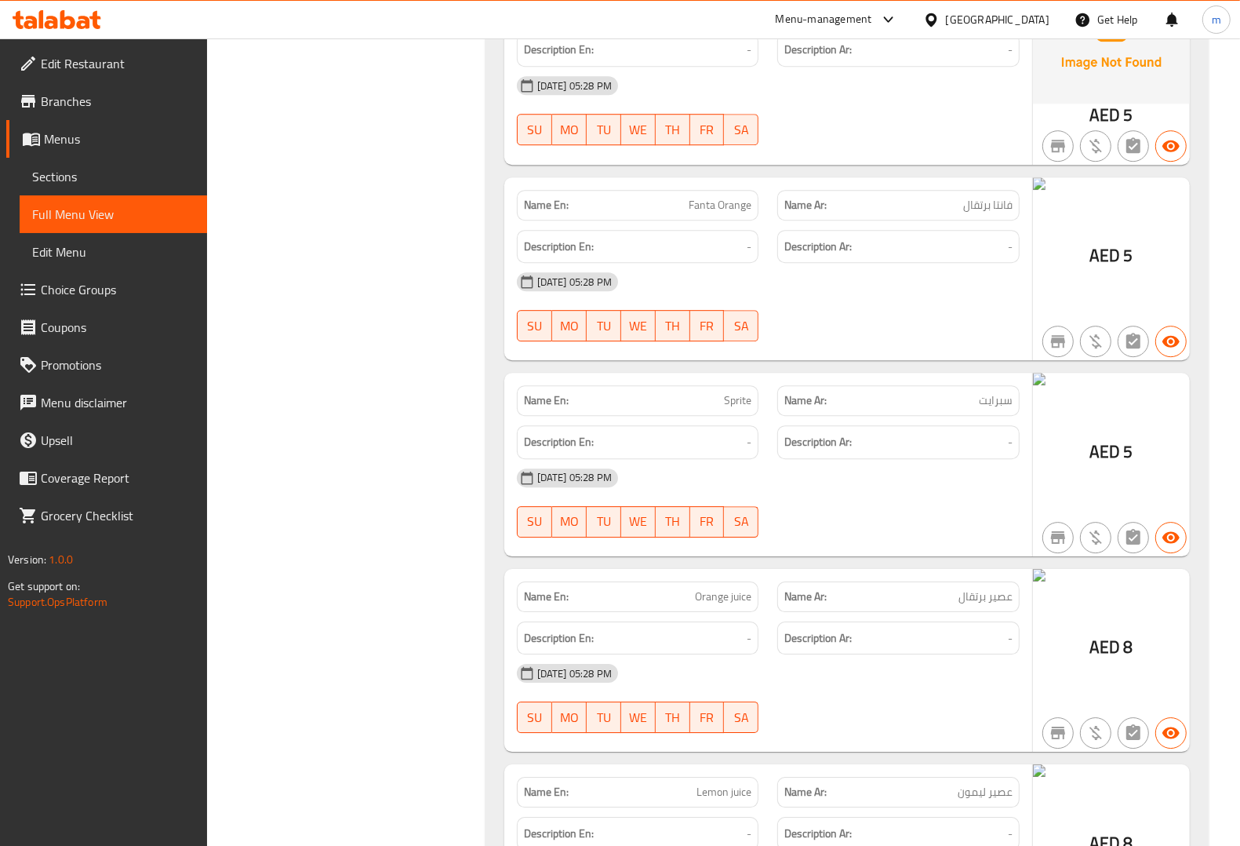
click at [91, 103] on span "Branches" at bounding box center [118, 101] width 154 height 19
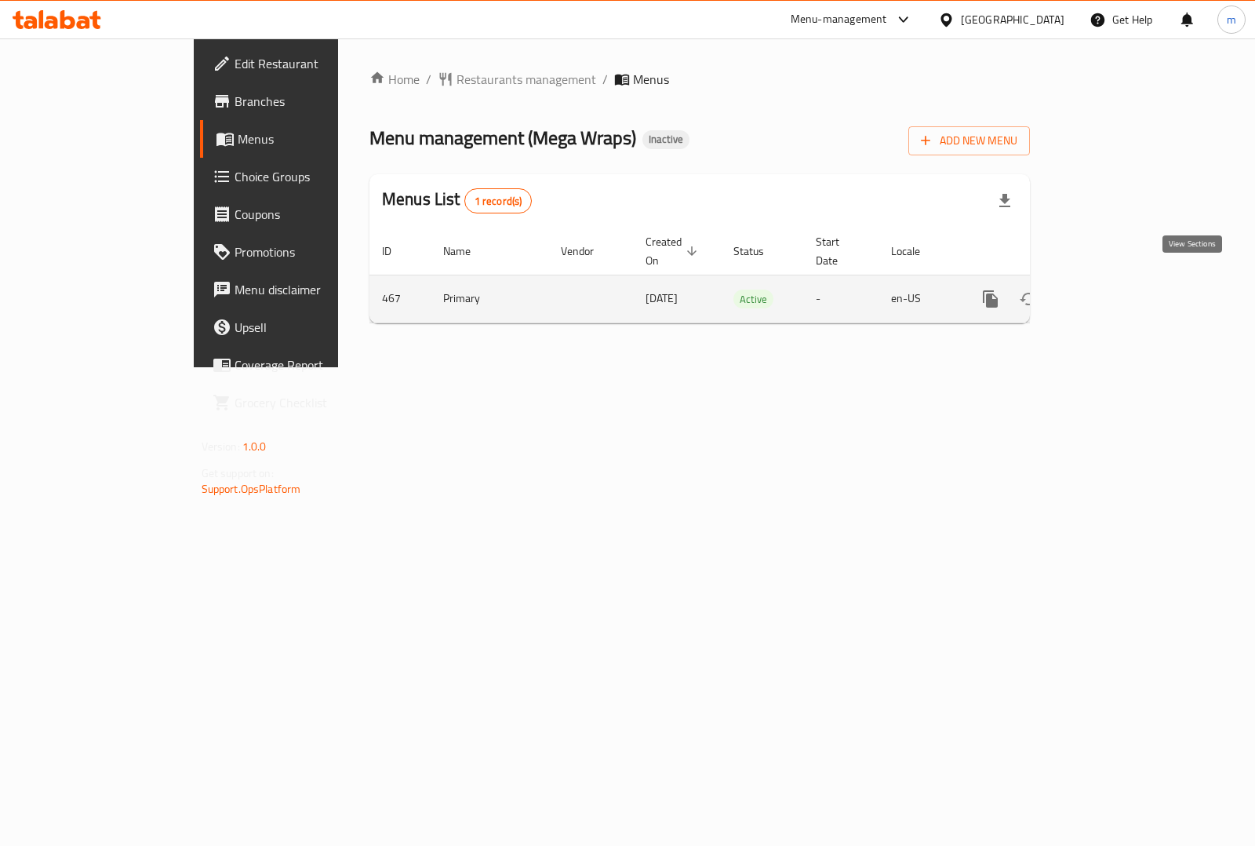
click at [1113, 290] on icon "enhanced table" at bounding box center [1103, 299] width 19 height 19
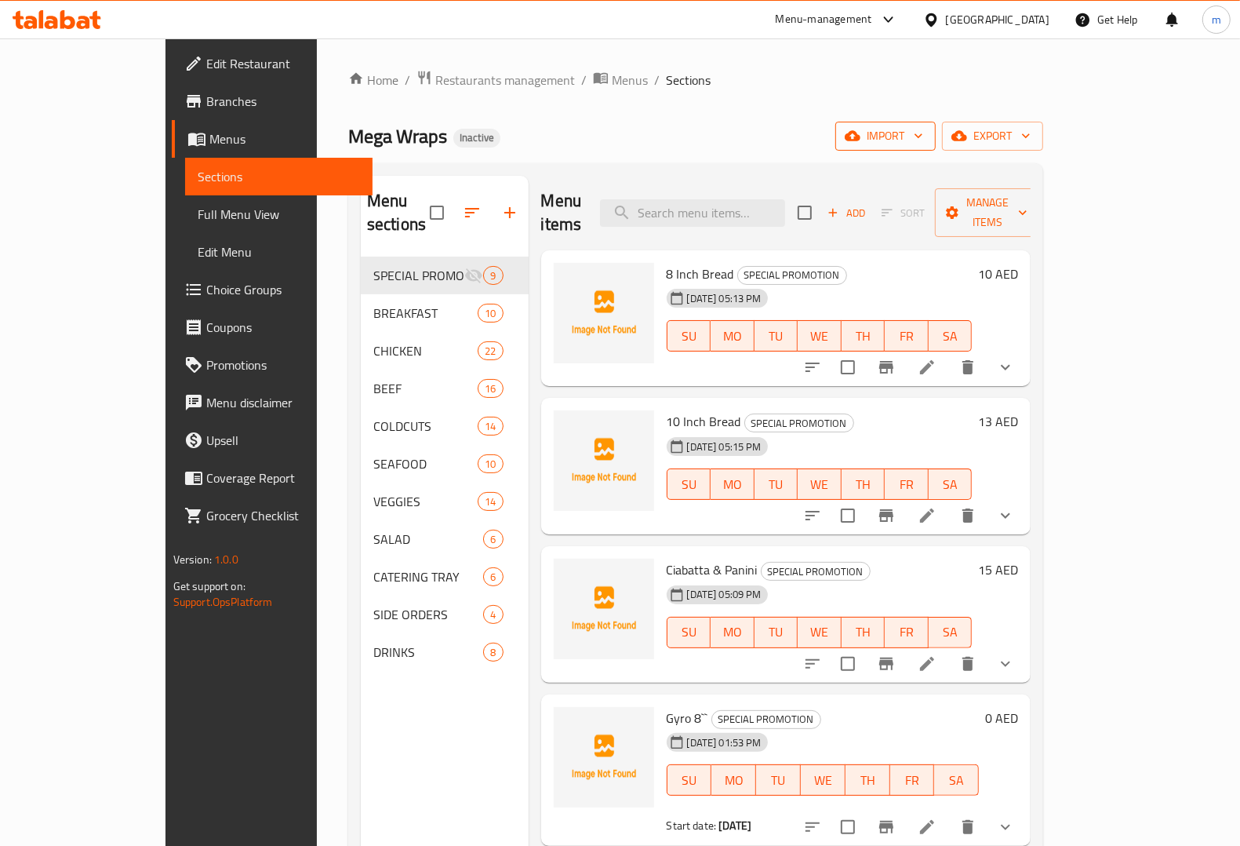
click at [936, 147] on button "import" at bounding box center [886, 136] width 100 height 29
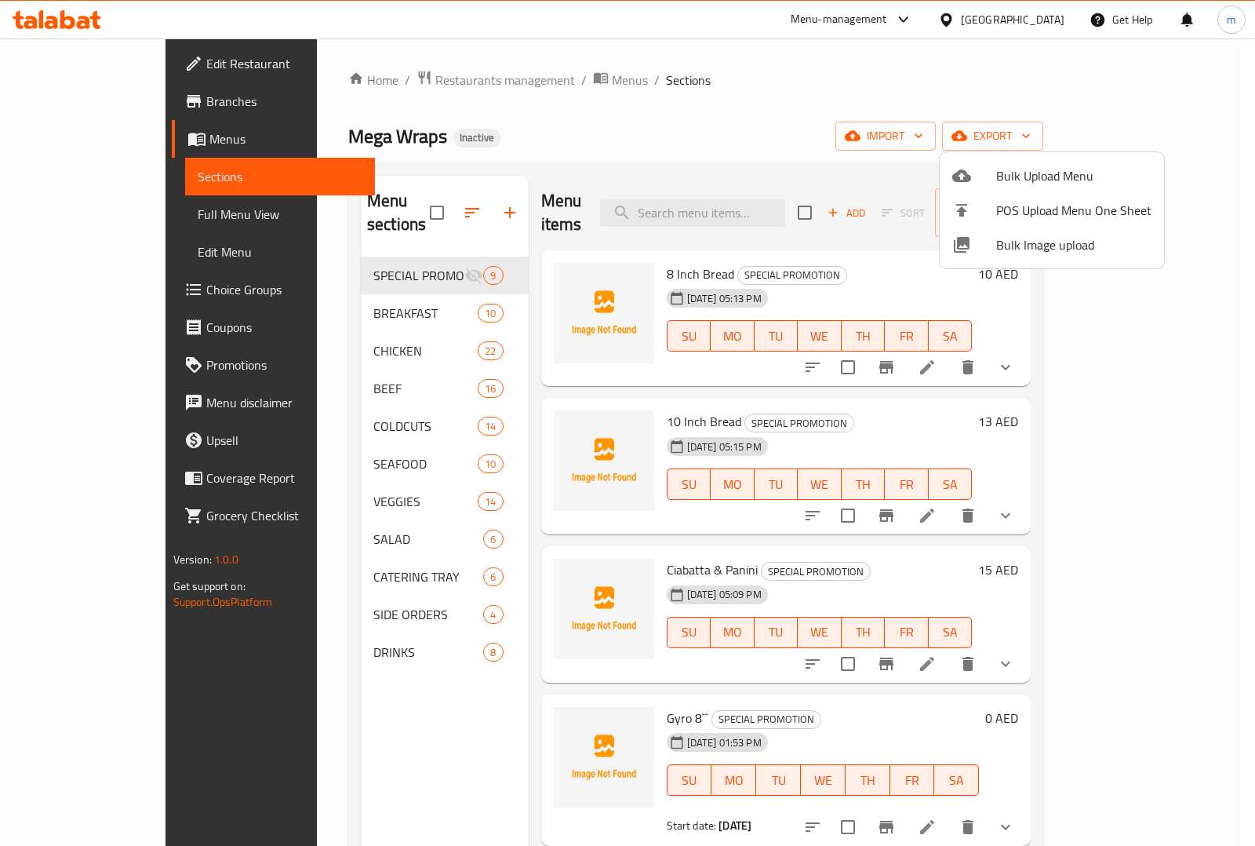
click at [1167, 138] on div at bounding box center [627, 423] width 1255 height 846
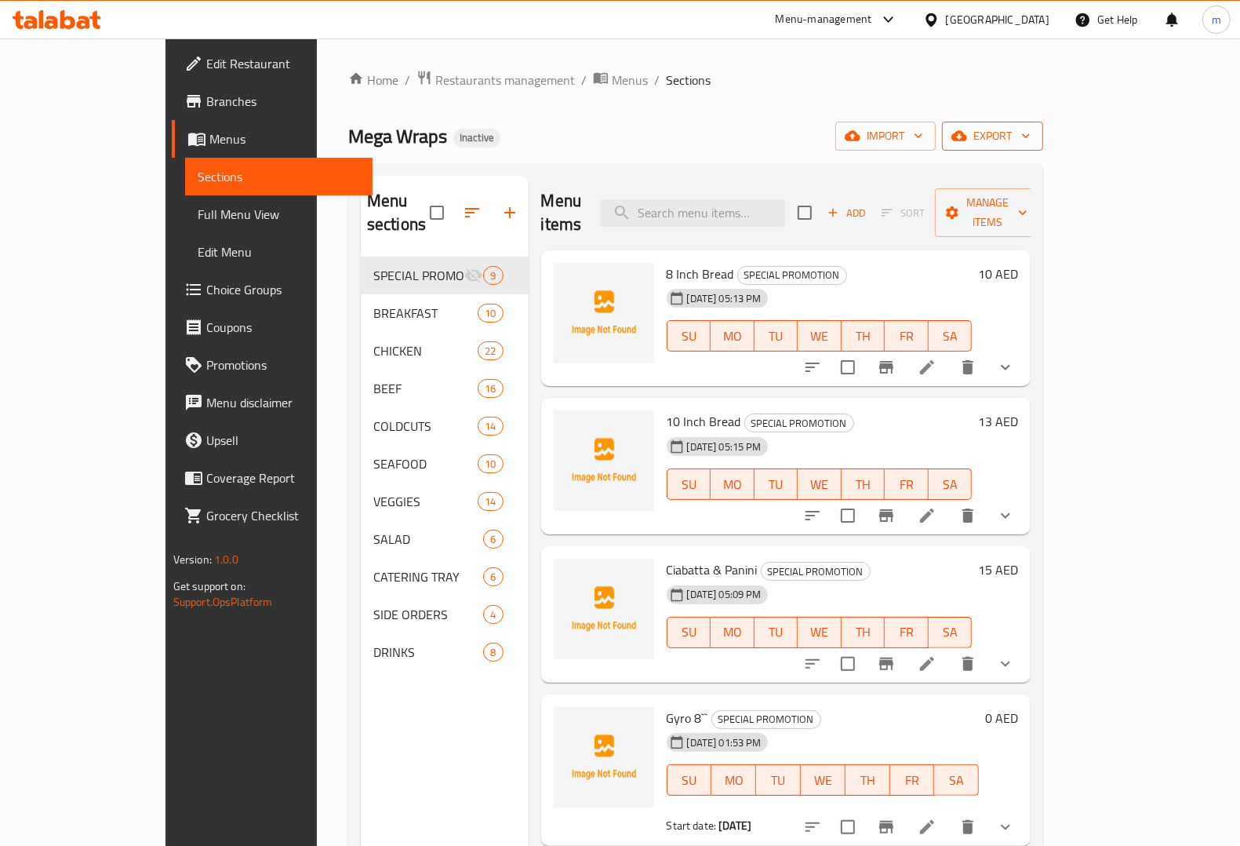
click at [1031, 141] on span "export" at bounding box center [993, 136] width 76 height 20
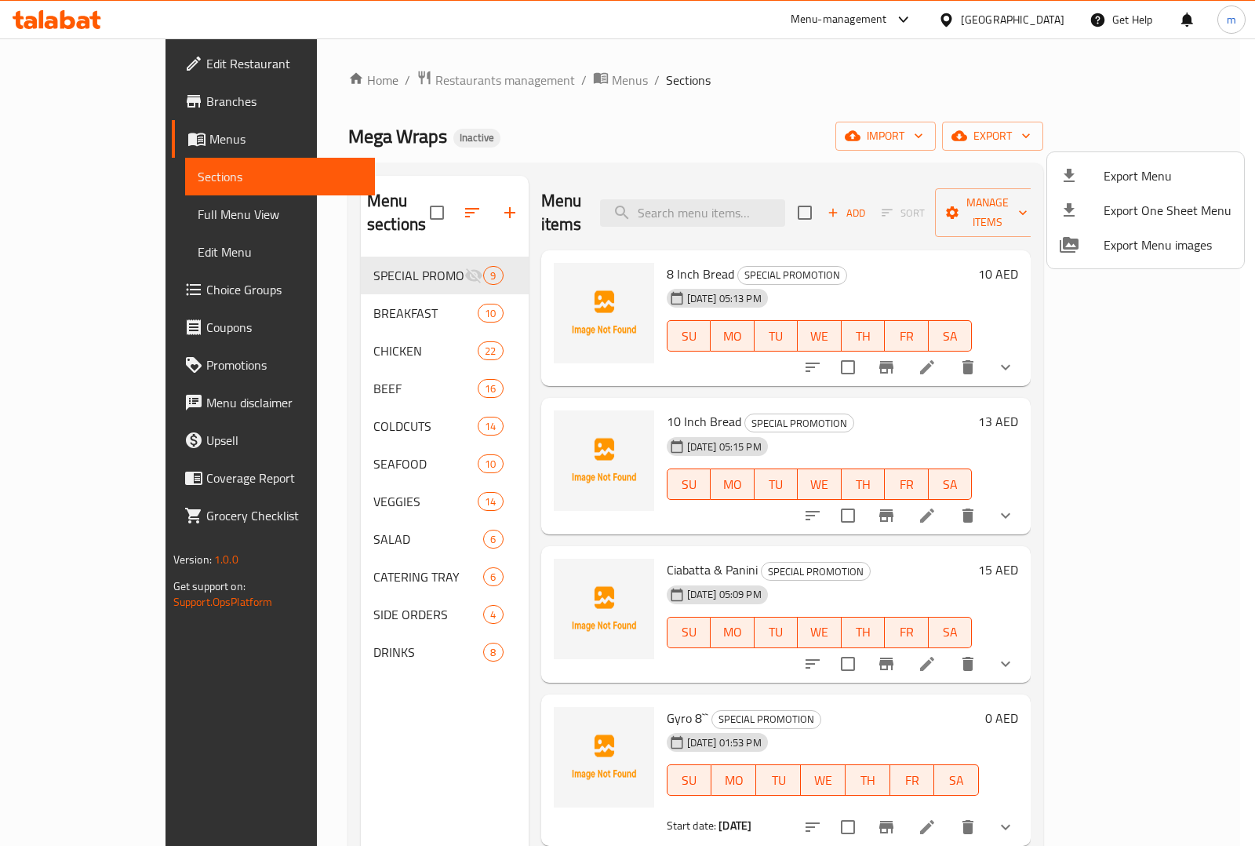
click at [883, 92] on div at bounding box center [627, 423] width 1255 height 846
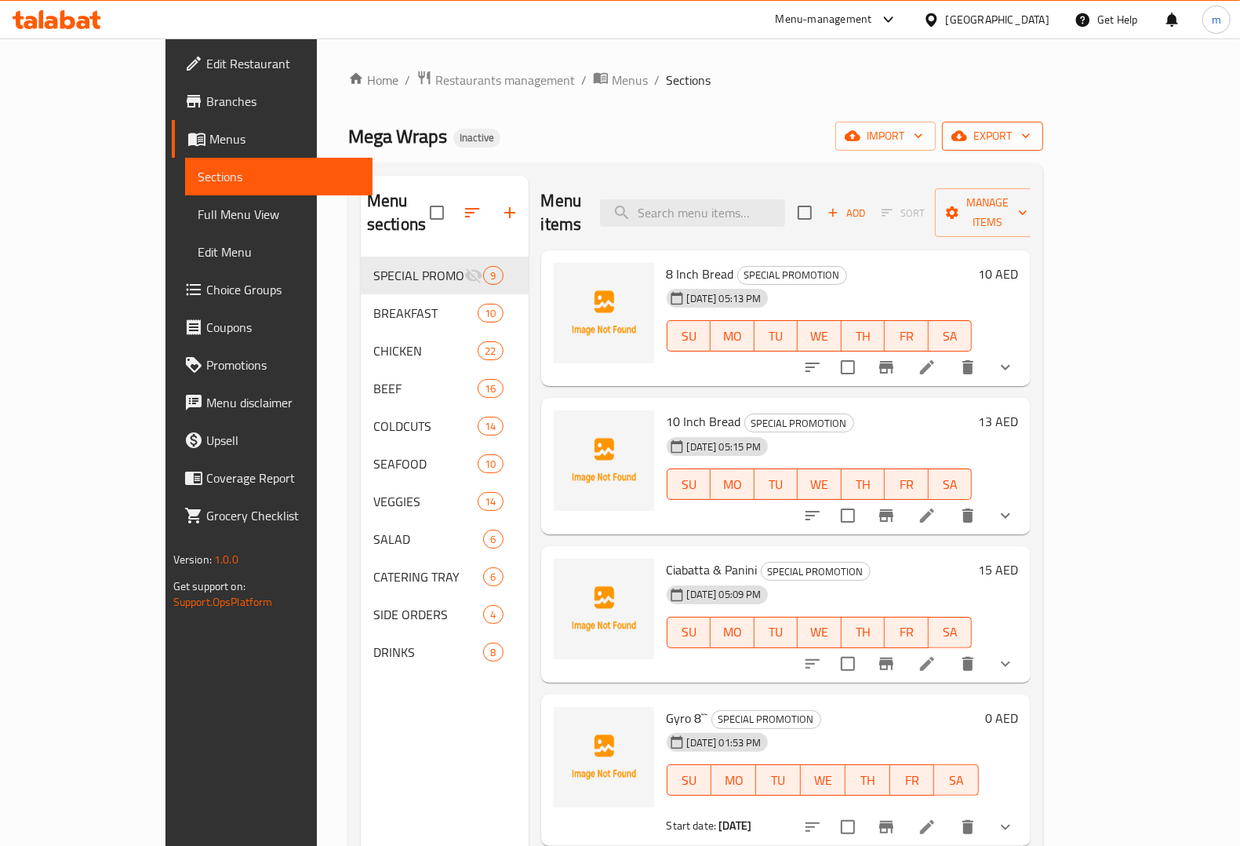
click at [1031, 131] on span "export" at bounding box center [993, 136] width 76 height 20
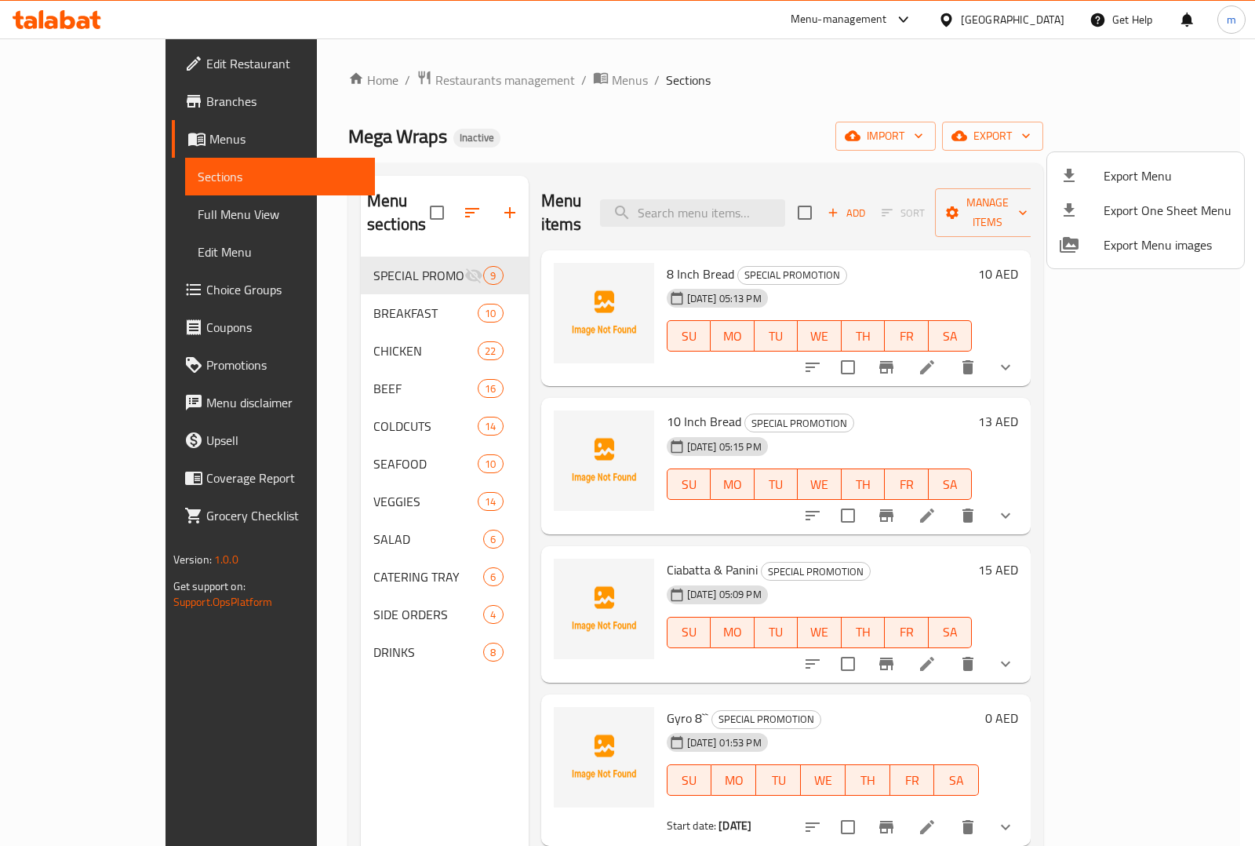
click at [906, 89] on div at bounding box center [627, 423] width 1255 height 846
